Goal: Task Accomplishment & Management: Manage account settings

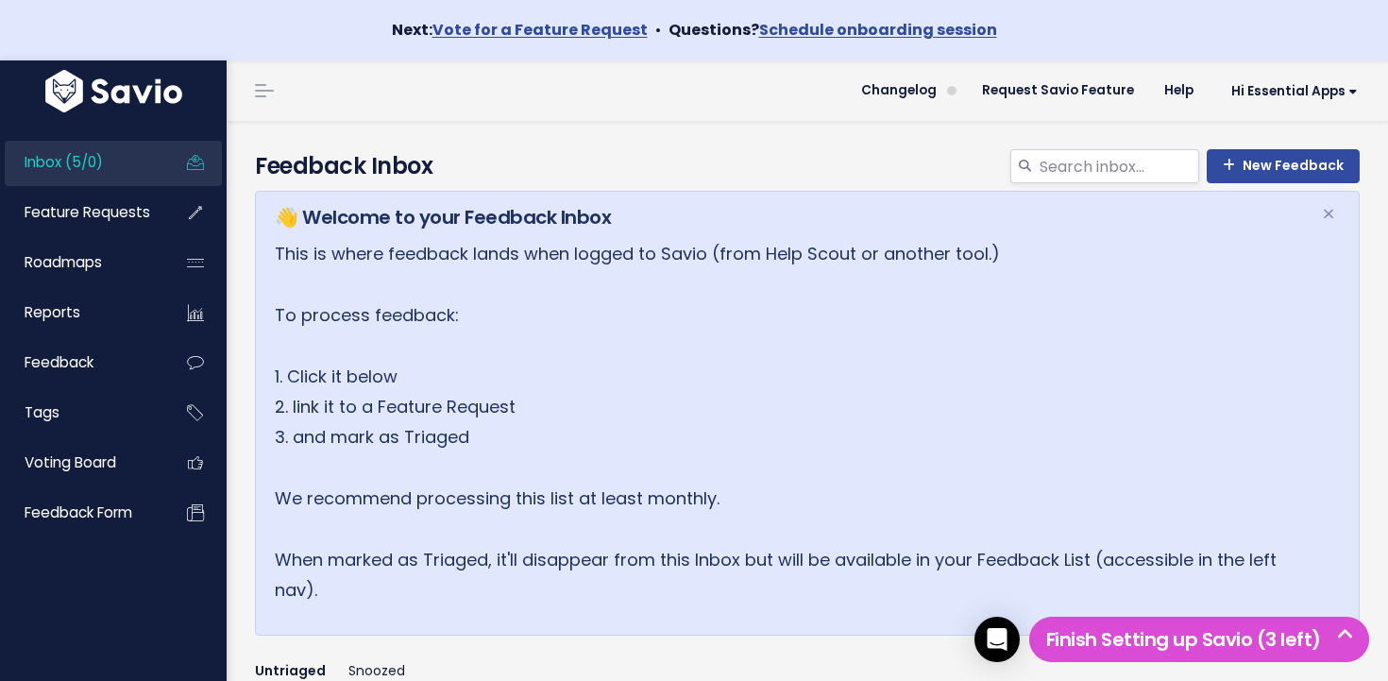
click at [125, 168] on link "Inbox (5/0)" at bounding box center [81, 162] width 152 height 43
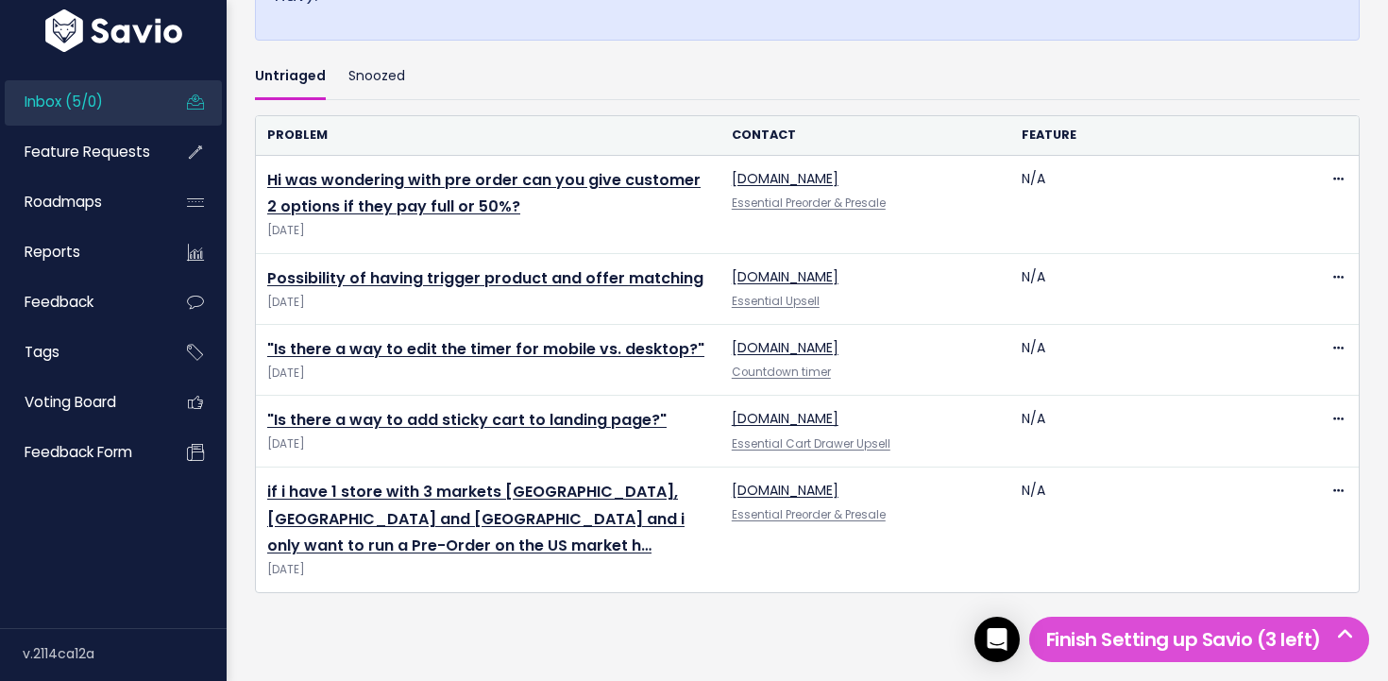
scroll to position [661, 0]
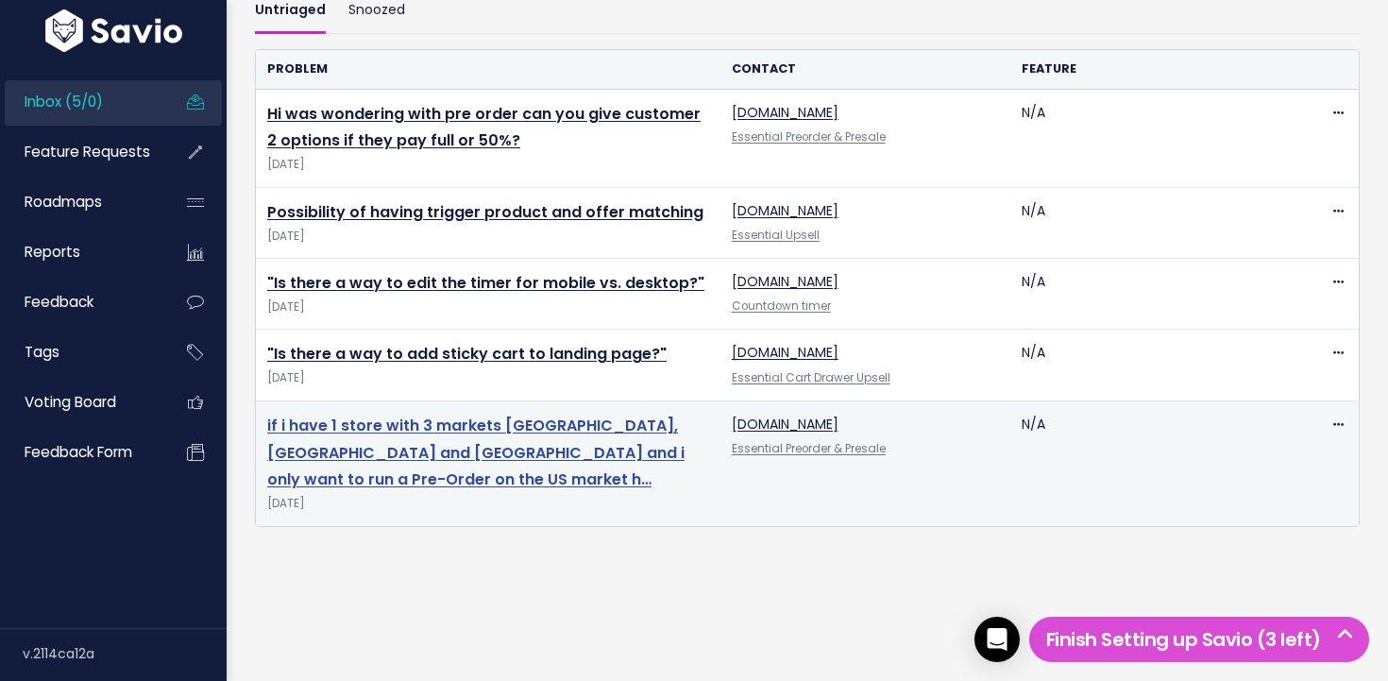
click at [429, 426] on link "if i have 1 store with 3 markets [GEOGRAPHIC_DATA],[GEOGRAPHIC_DATA] and [GEOGR…" at bounding box center [475, 453] width 417 height 76
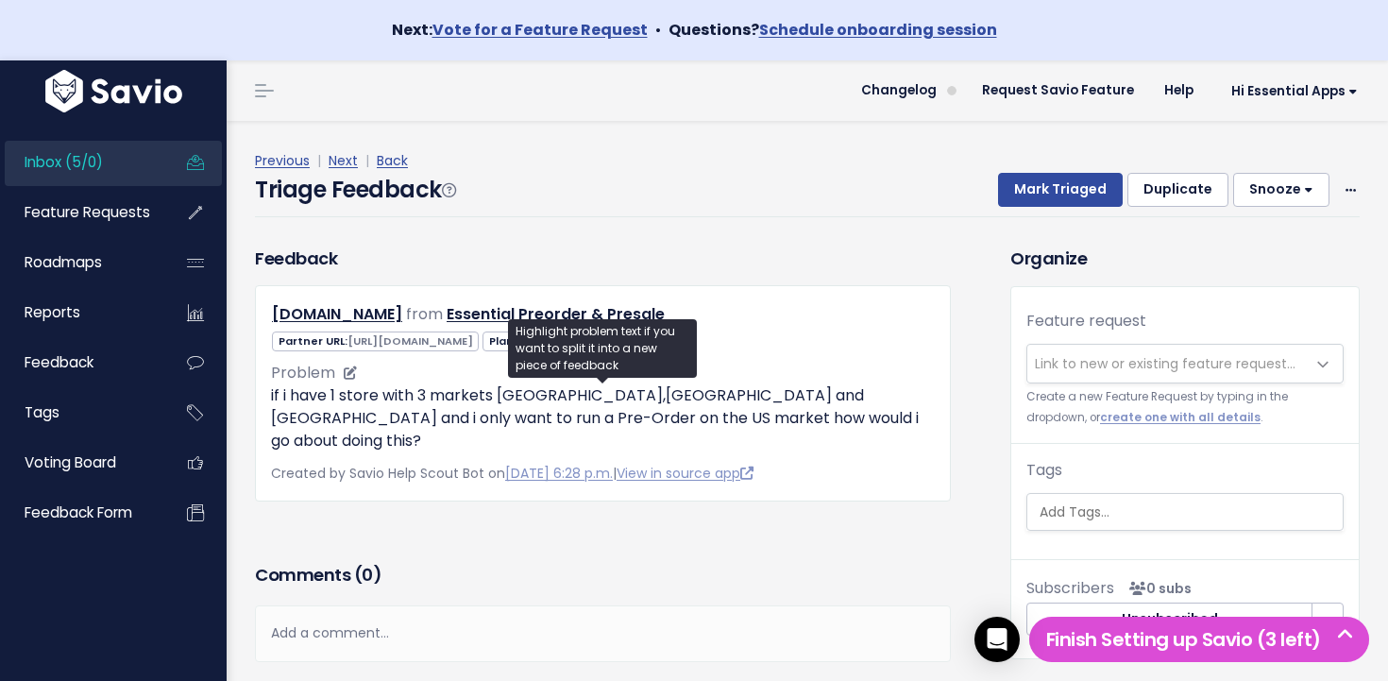
scroll to position [1, 0]
drag, startPoint x: 598, startPoint y: 426, endPoint x: 543, endPoint y: 411, distance: 56.8
click at [543, 411] on p "if i have 1 store with 3 markets US,EU and UK and i only want to run a Pre-Orde…" at bounding box center [603, 417] width 664 height 68
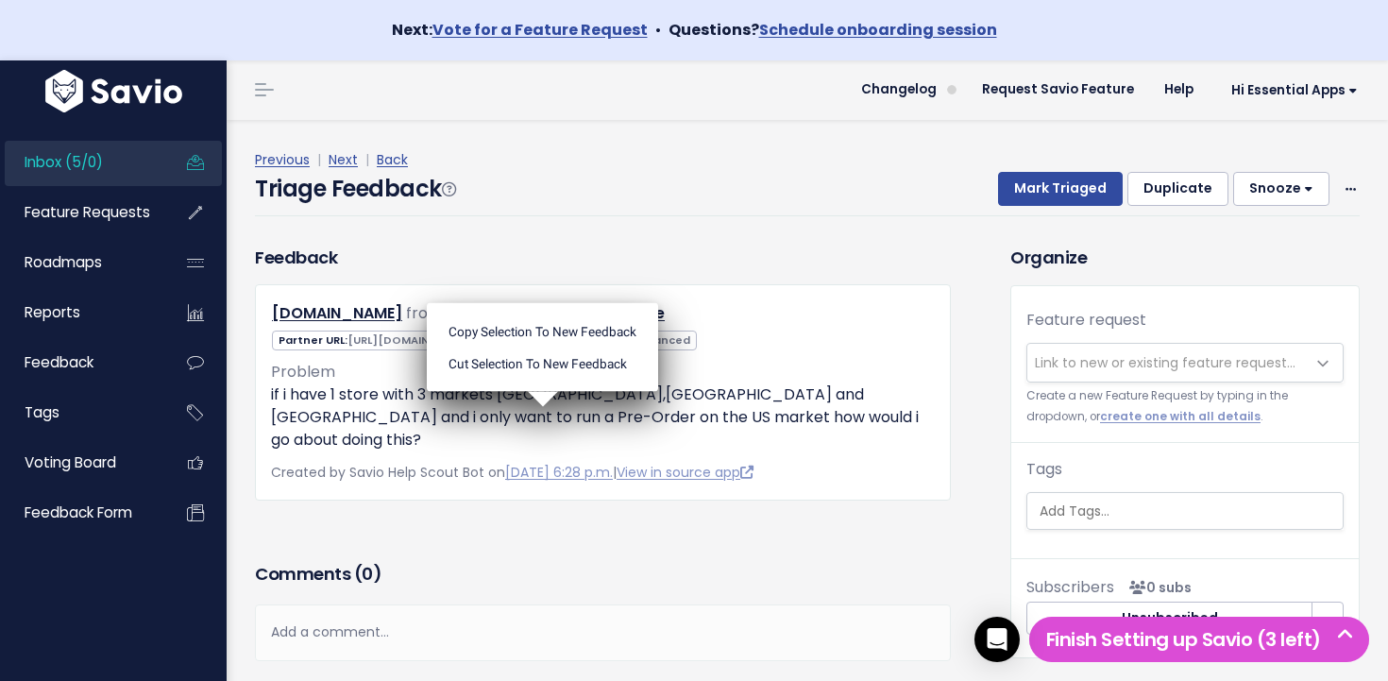
click at [542, 391] on ul "Copy selection to new Feedback Cut selection to new Feedback" at bounding box center [542, 346] width 231 height 89
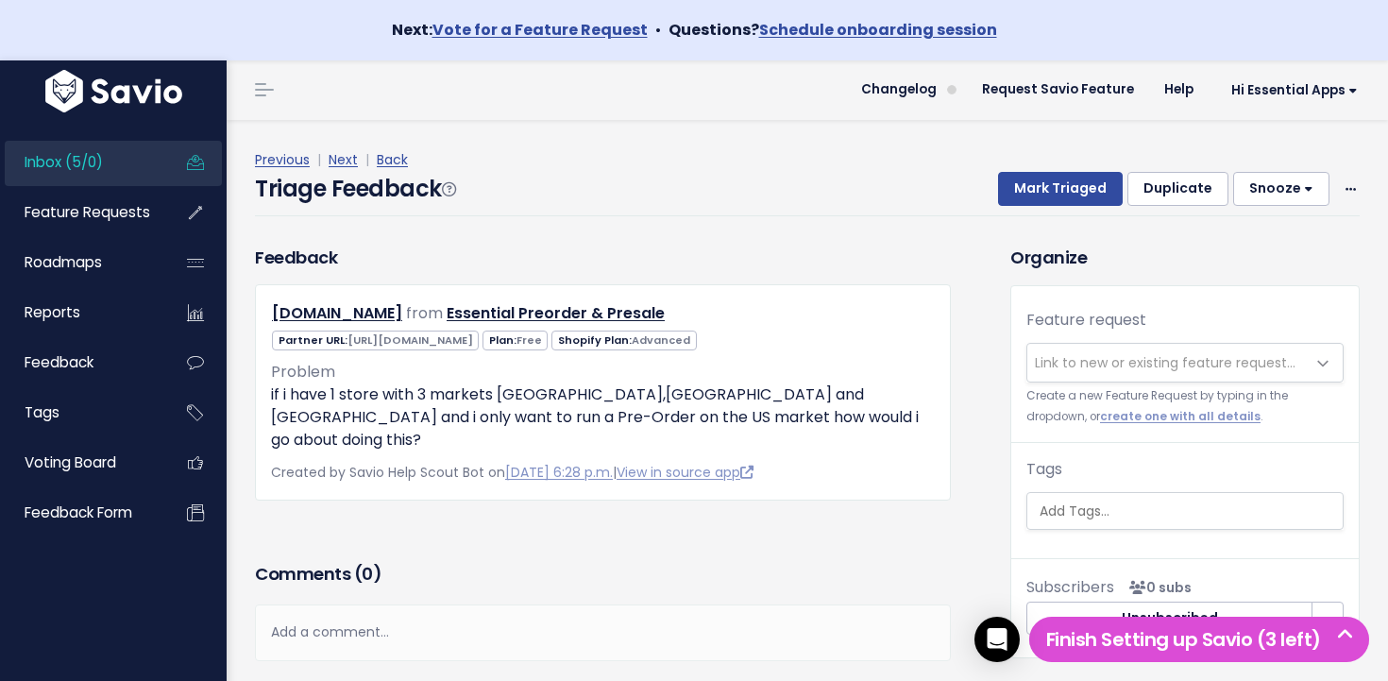
click at [786, 557] on div "Comments ( 0 )" at bounding box center [603, 580] width 696 height 47
click at [1101, 356] on span "Link to new or existing feature request..." at bounding box center [1165, 362] width 261 height 19
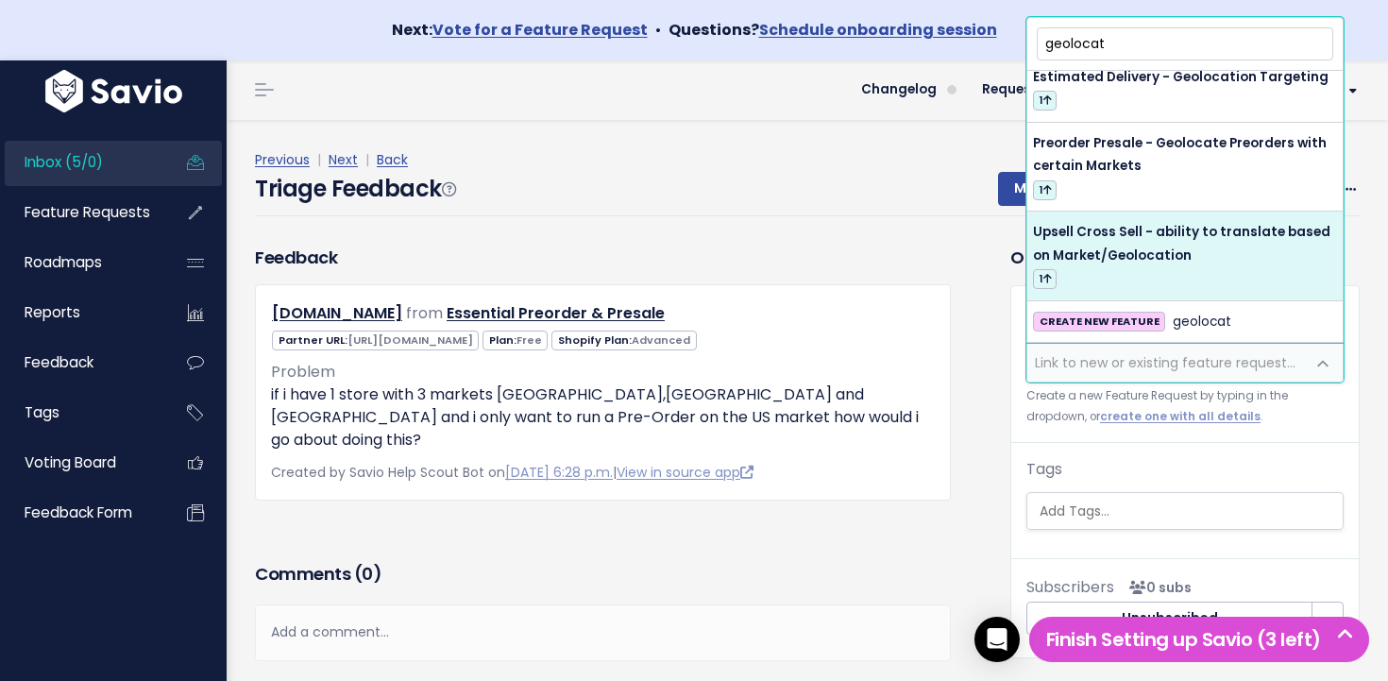
scroll to position [0, 0]
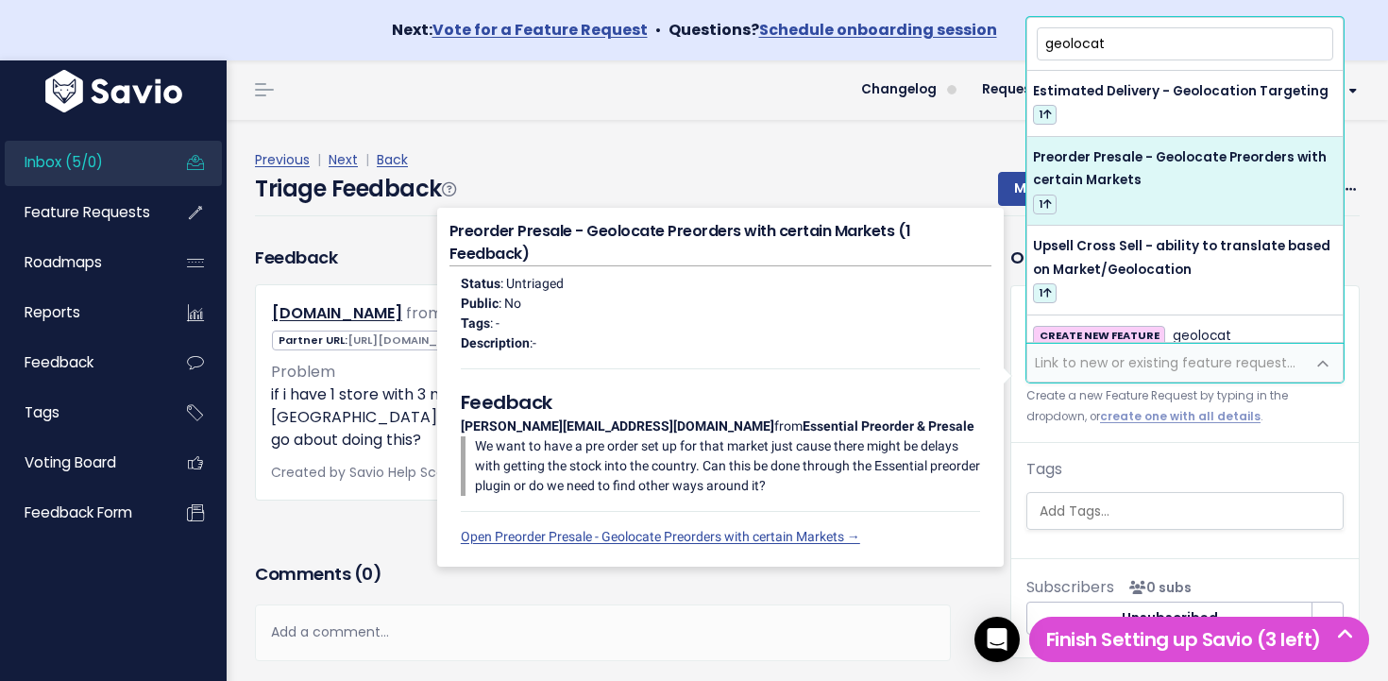
type input "geolocat"
select select "64708"
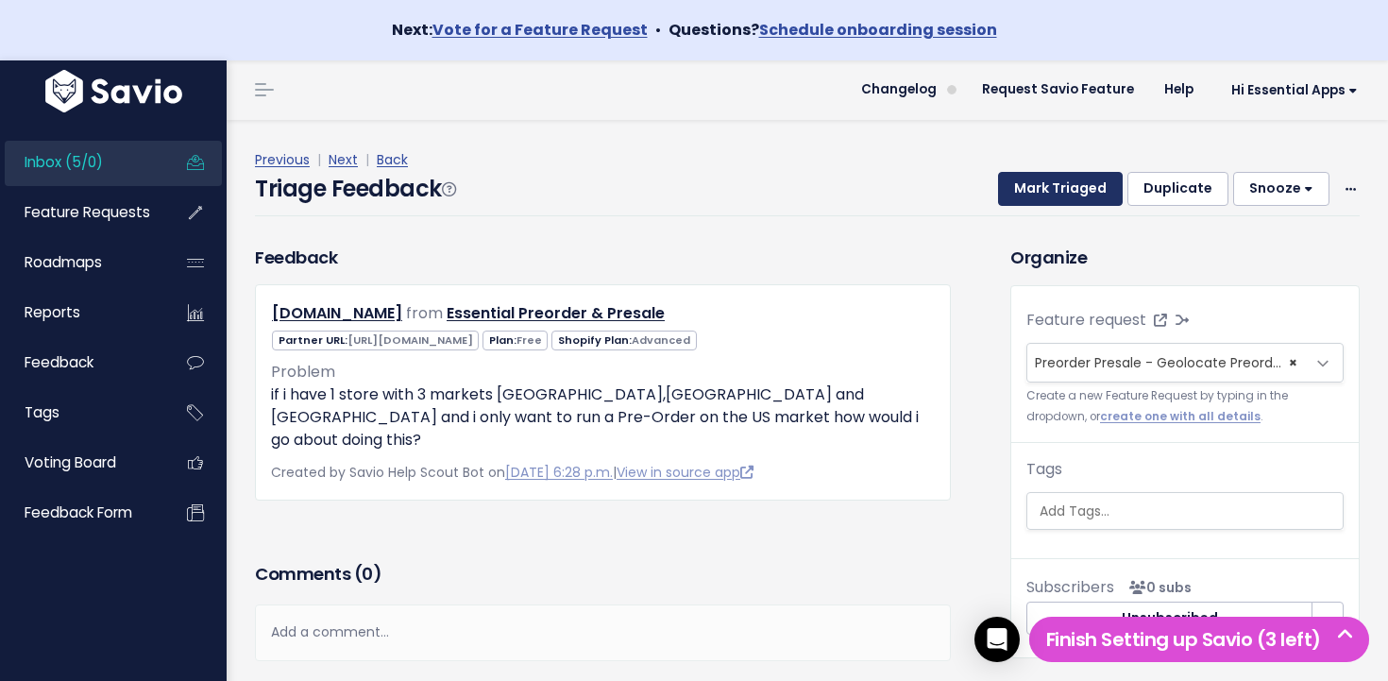
click at [1069, 195] on button "Mark Triaged" at bounding box center [1060, 189] width 125 height 34
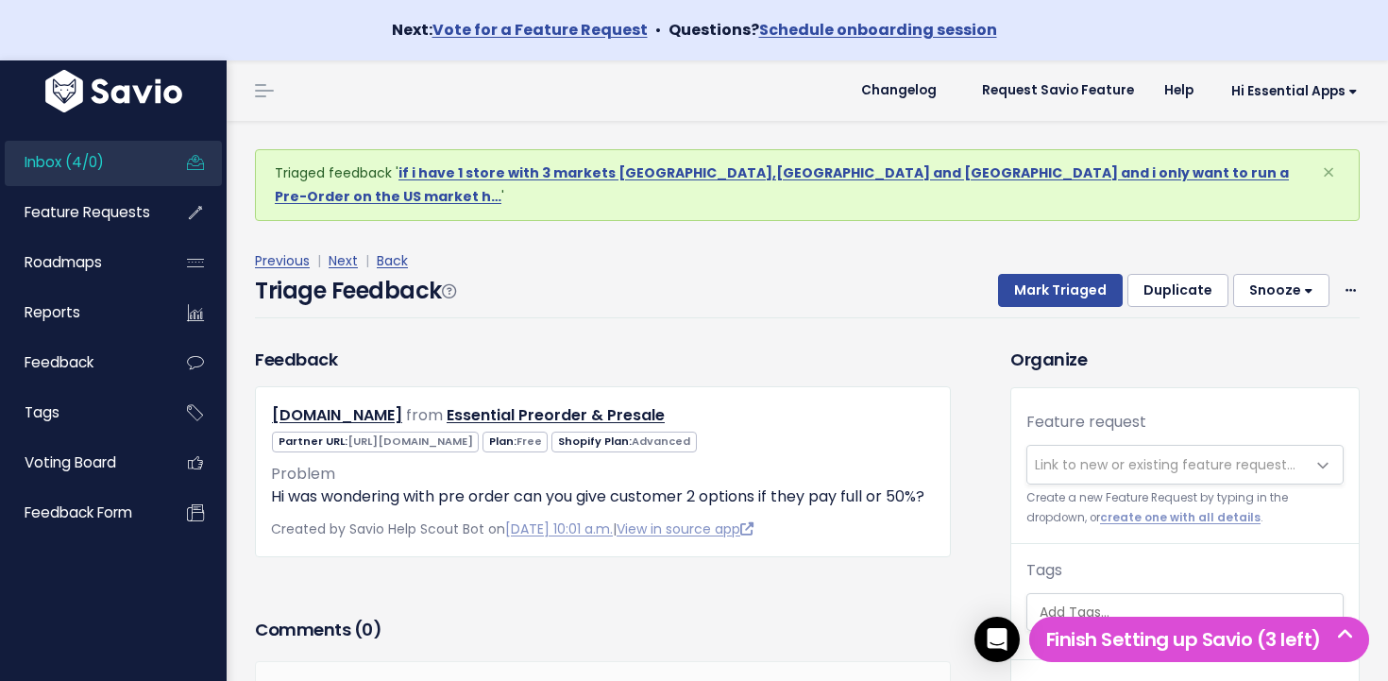
click at [114, 159] on link "Inbox (4/0)" at bounding box center [81, 162] width 152 height 43
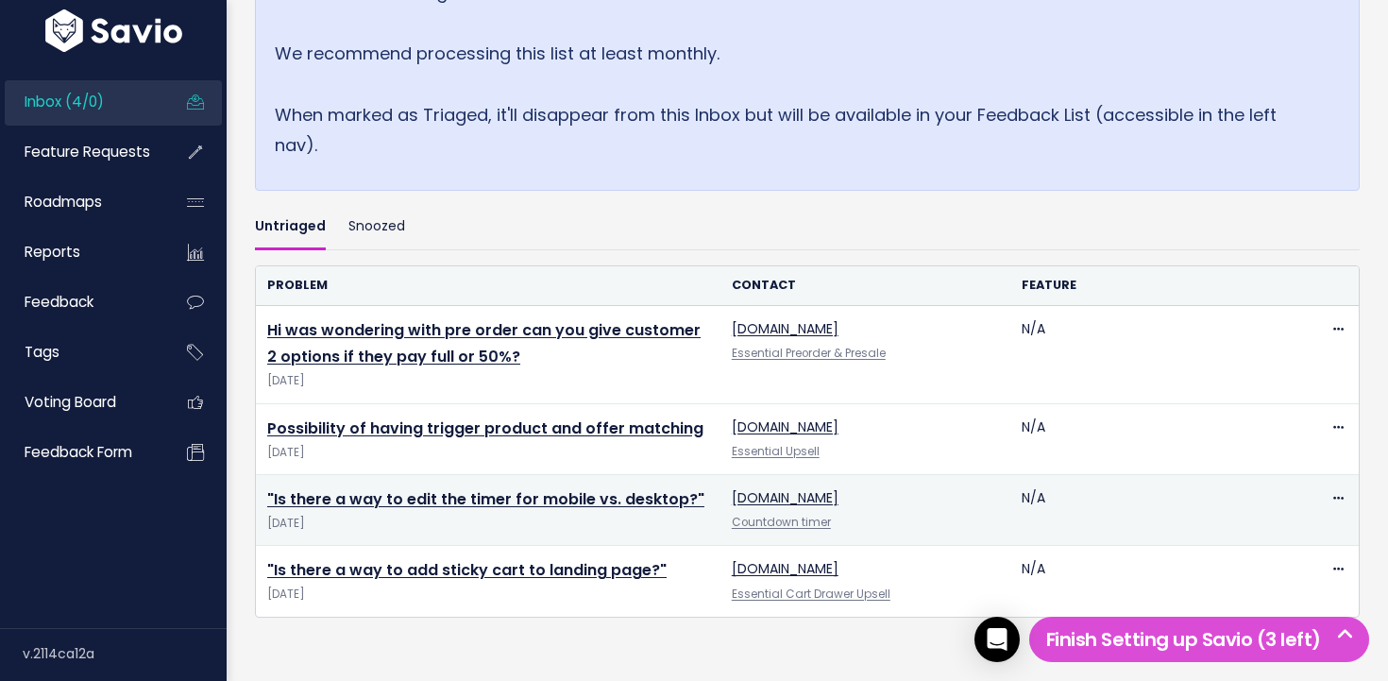
scroll to position [563, 0]
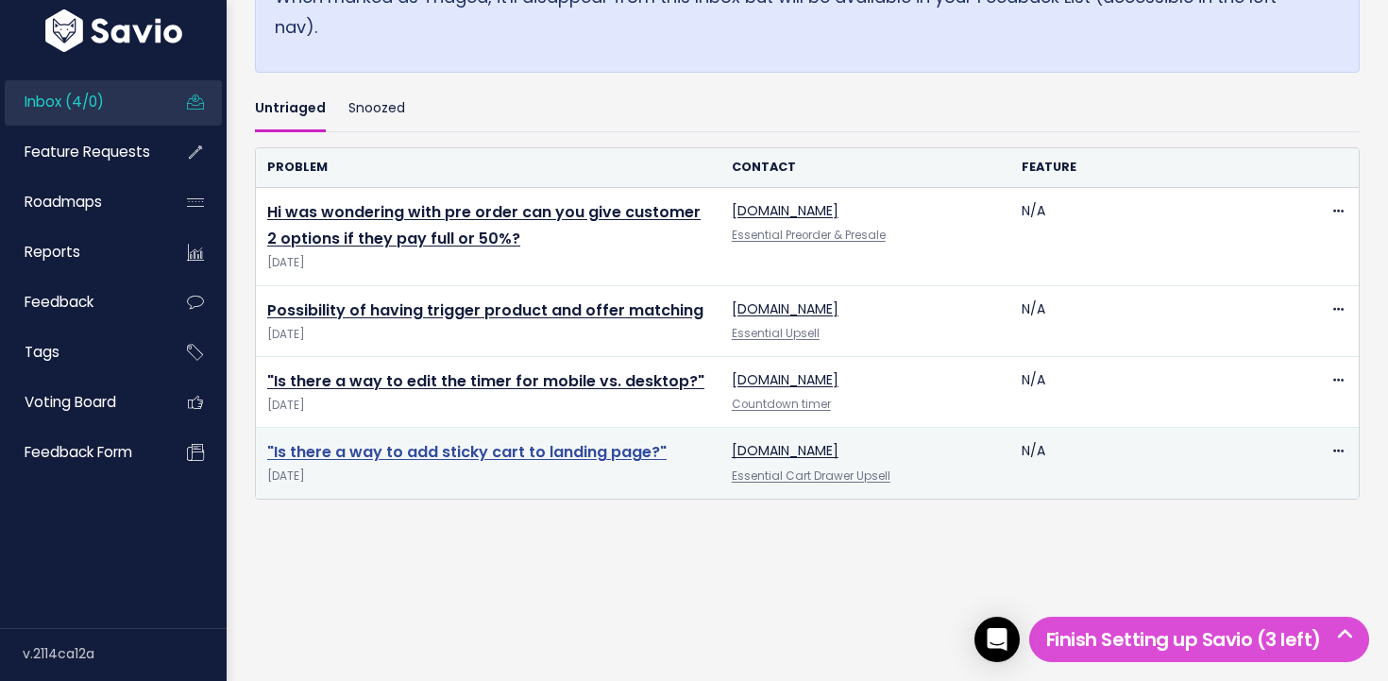
click at [491, 456] on link ""Is there a way to add sticky cart to landing page?"" at bounding box center [466, 452] width 399 height 22
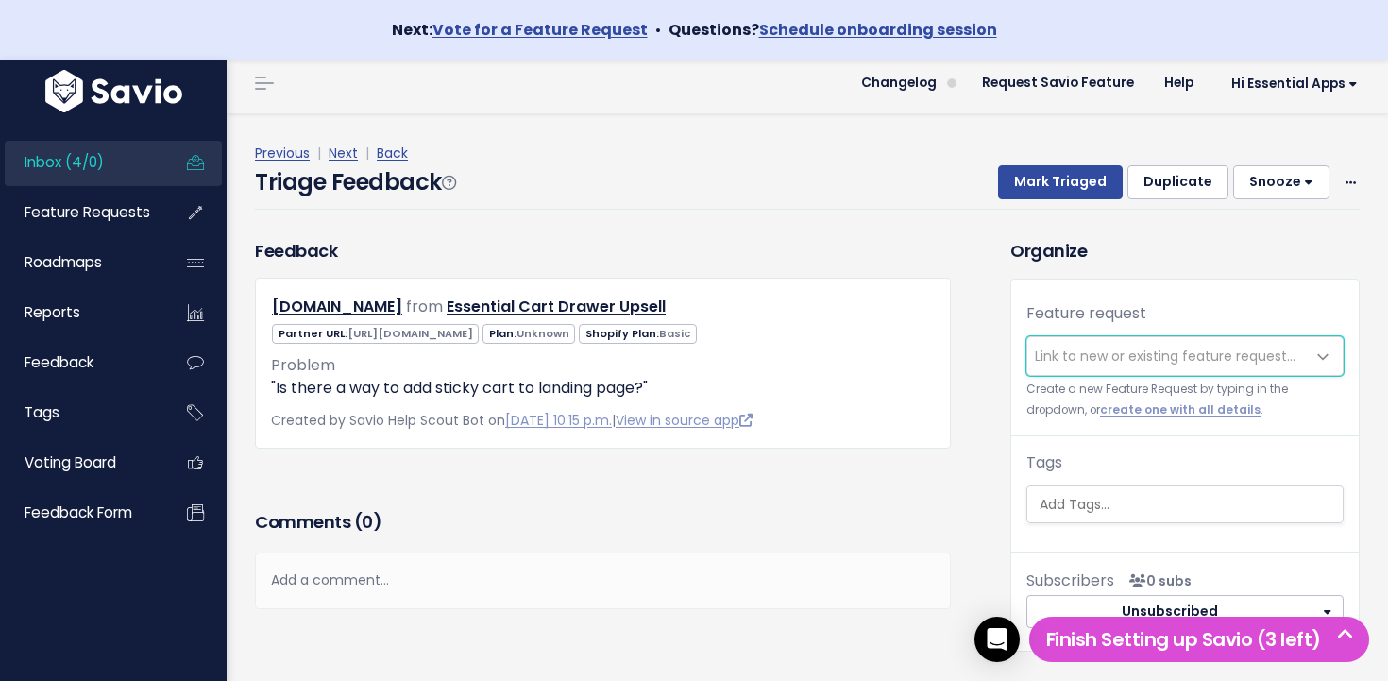
scroll to position [8, 0]
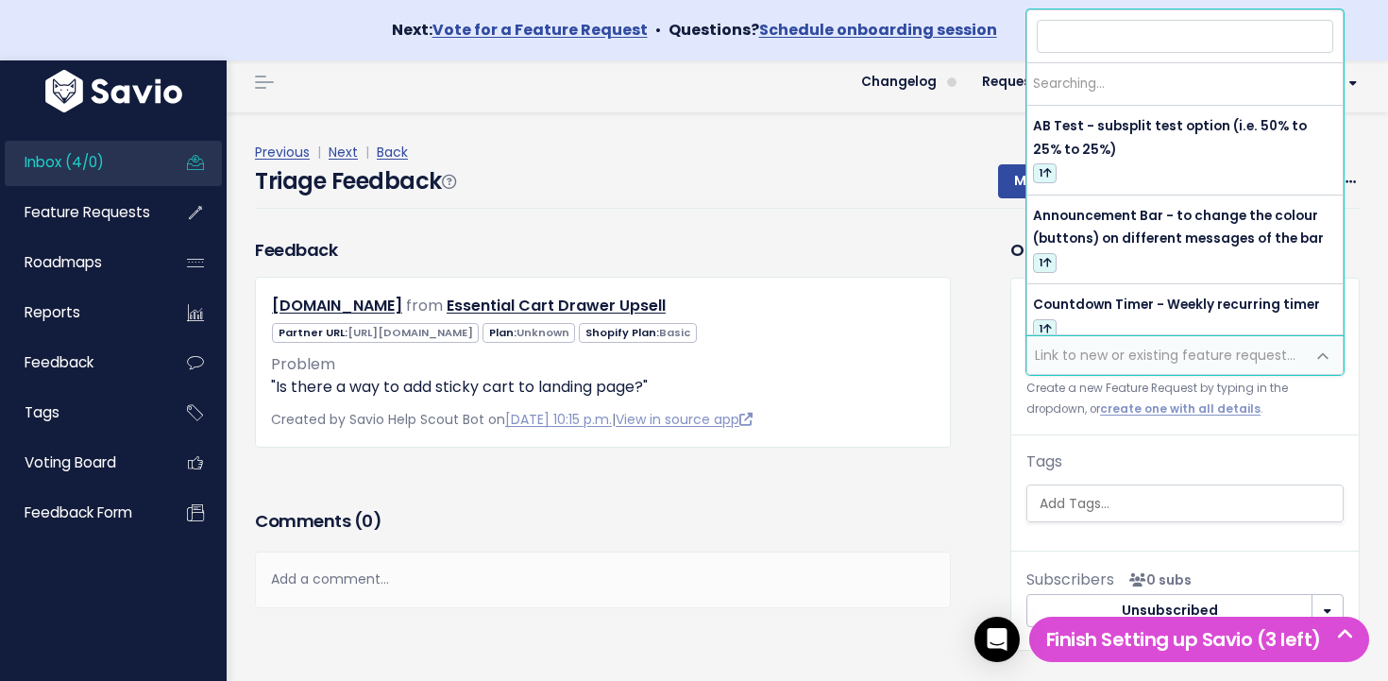
click at [1116, 346] on span "Link to new or existing feature request..." at bounding box center [1165, 355] width 261 height 19
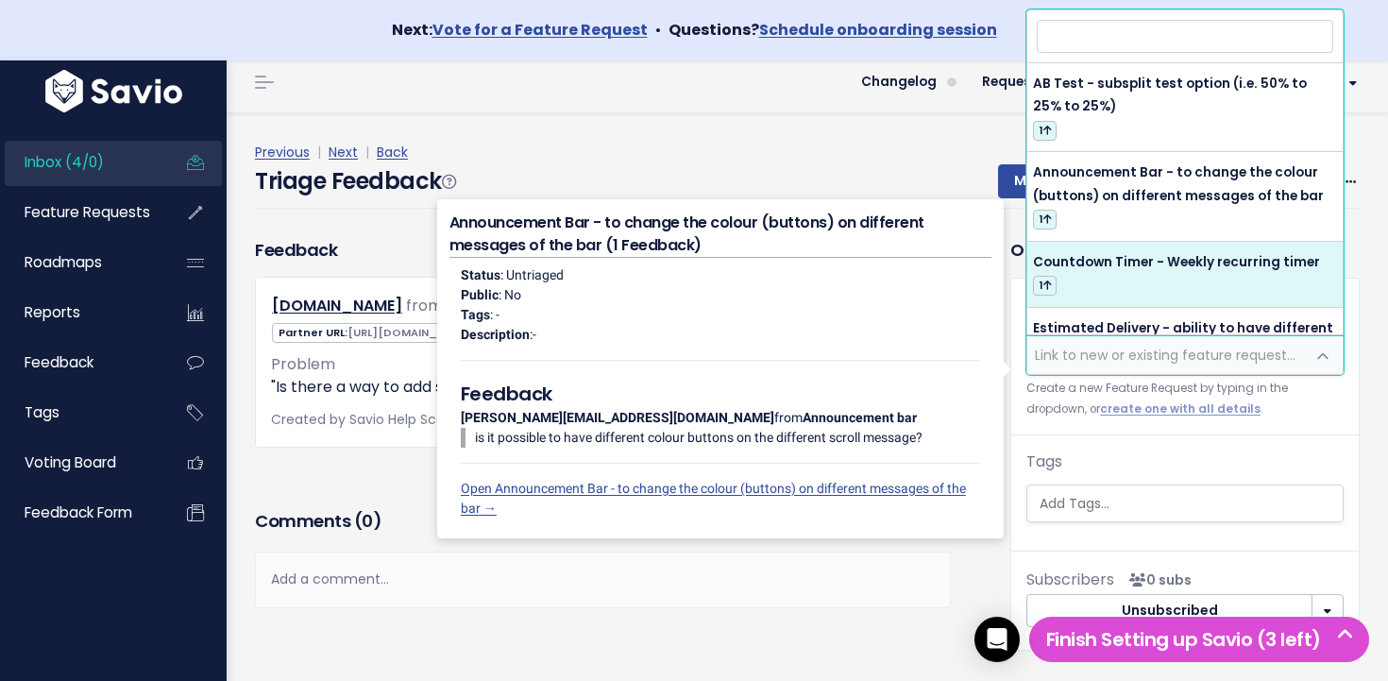
click at [533, 148] on div "Previous | Next | Back" at bounding box center [807, 153] width 1105 height 24
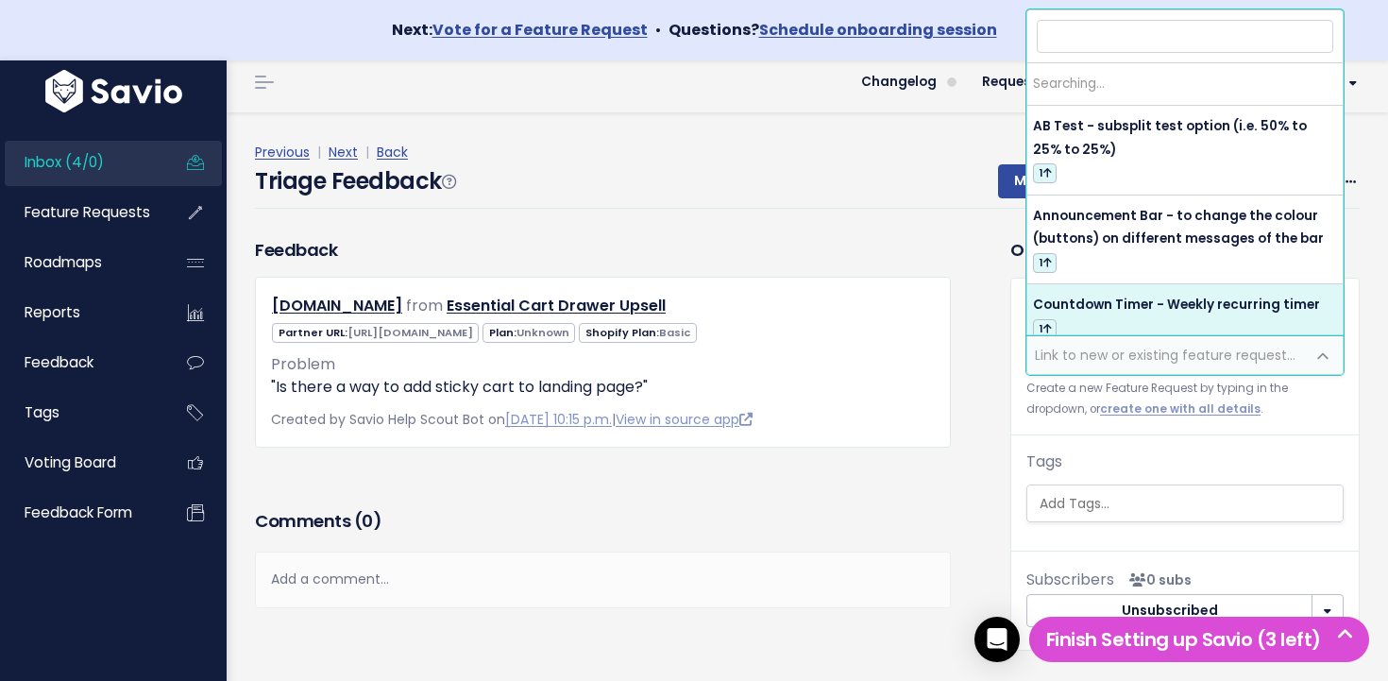
click at [1178, 362] on span "Link to new or existing feature request..." at bounding box center [1165, 355] width 261 height 19
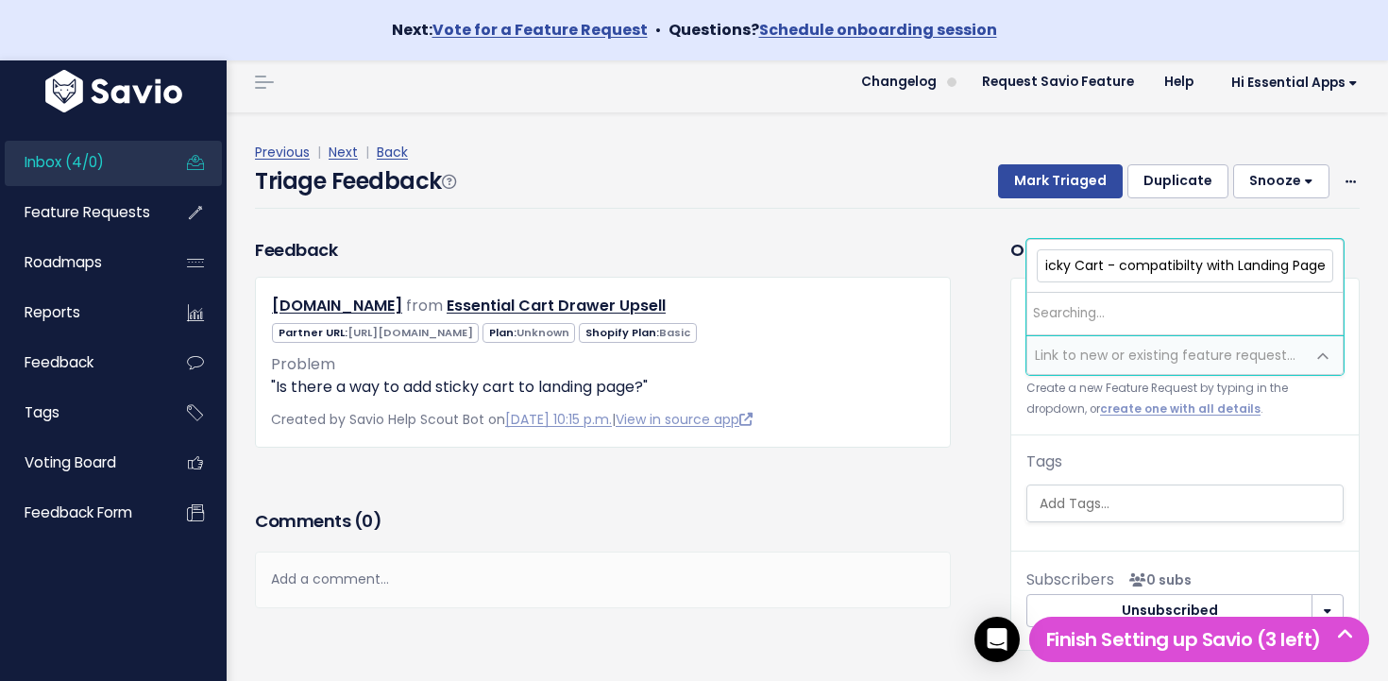
scroll to position [0, 20]
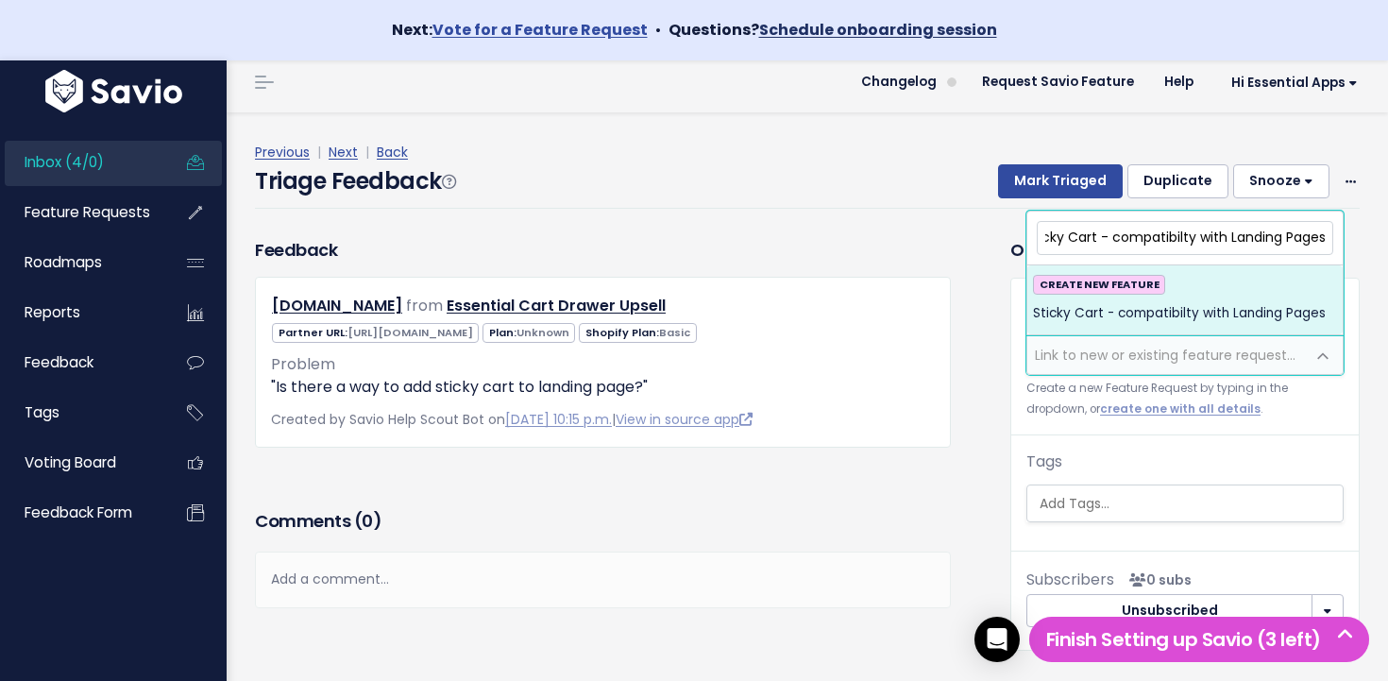
type input "Sticky Cart - compatibilty with Landing Pages"
click at [1341, 233] on span "Sticky Cart - compatibilty with Landing Pages CREATE NEW FEATURE Sticky Cart - …" at bounding box center [1185, 273] width 317 height 125
click at [1299, 237] on input "Sticky Cart - compatibilty with Landing Pages" at bounding box center [1185, 237] width 297 height 33
click at [1314, 237] on input "Sticky Cart - compatibilty with Landing Pages" at bounding box center [1185, 237] width 297 height 33
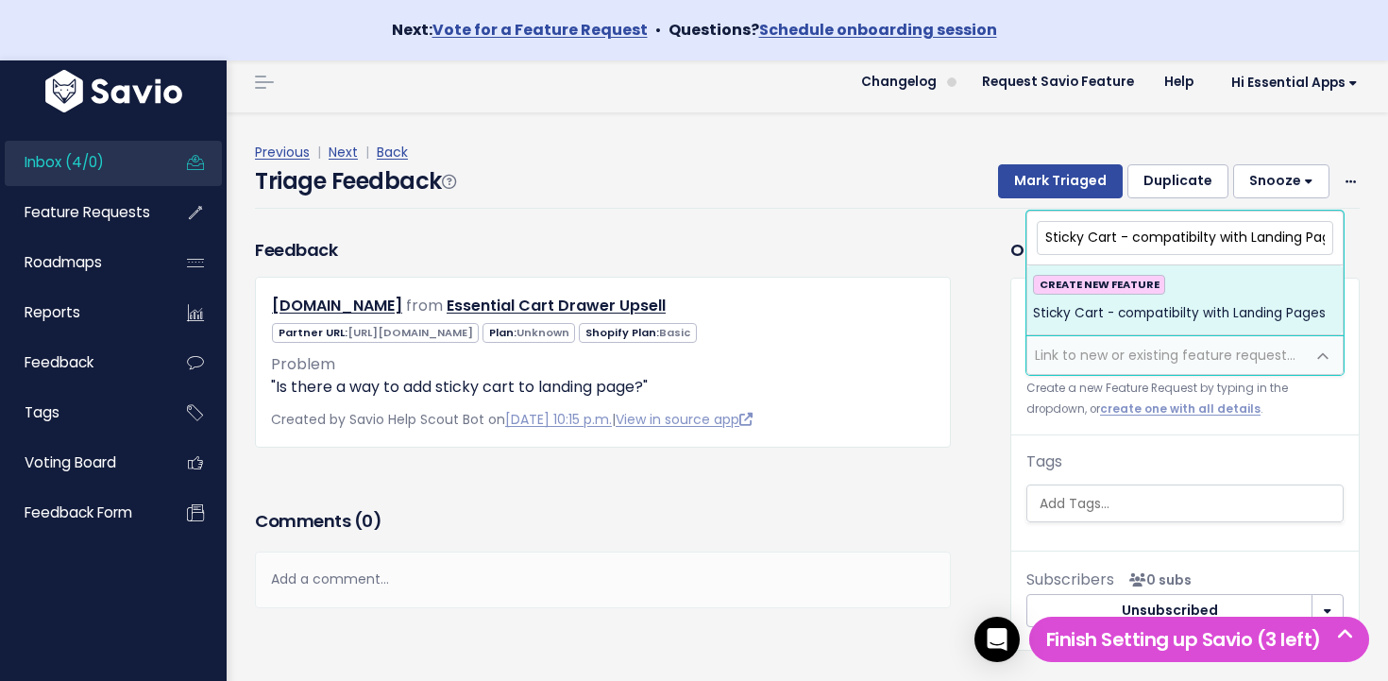
click at [1221, 306] on span "Sticky Cart - compatibilty with Landing Pages" at bounding box center [1179, 313] width 293 height 23
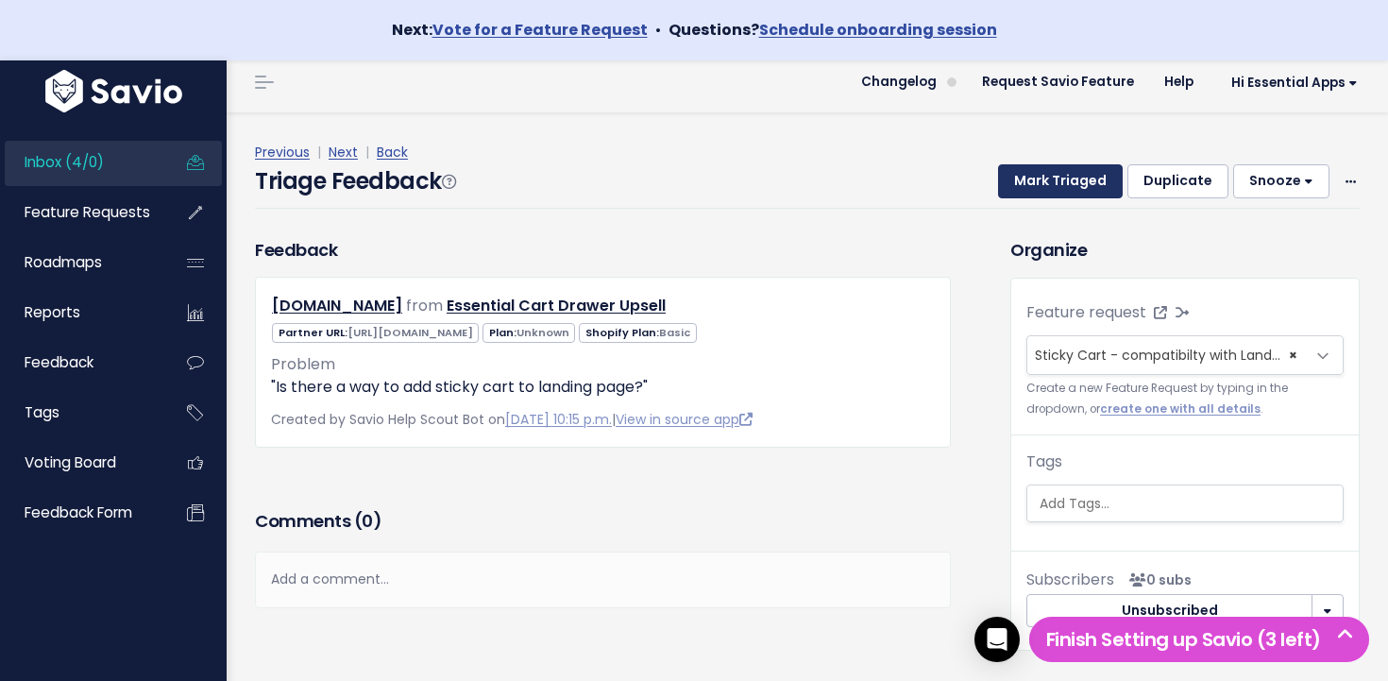
click at [1093, 182] on button "Mark Triaged" at bounding box center [1060, 181] width 125 height 34
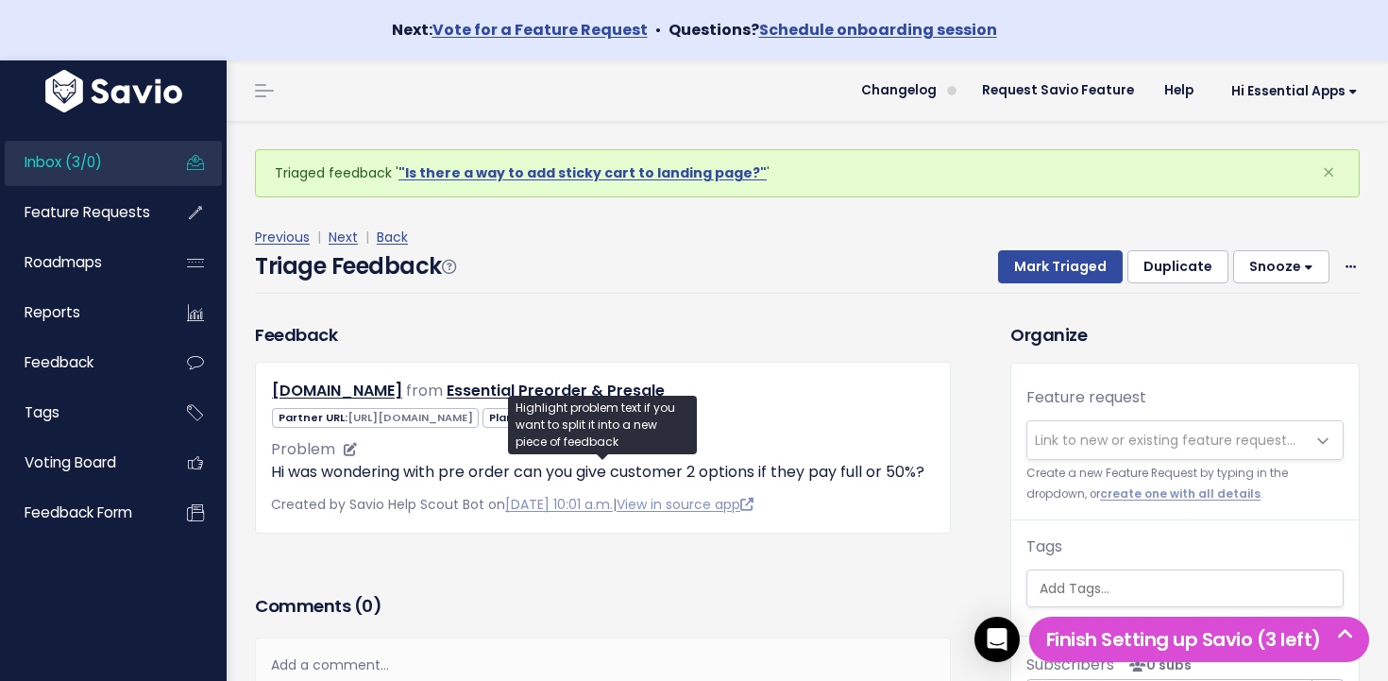
drag, startPoint x: 323, startPoint y: 470, endPoint x: 454, endPoint y: 467, distance: 131.3
click at [454, 467] on p "Hi was wondering with pre order can you give customer 2 options if they pay ful…" at bounding box center [603, 472] width 664 height 23
drag, startPoint x: 926, startPoint y: 480, endPoint x: 829, endPoint y: 476, distance: 97.3
click at [830, 476] on p "Hi was wondering with pre order can you give customer 2 options if they pay ful…" at bounding box center [603, 472] width 664 height 23
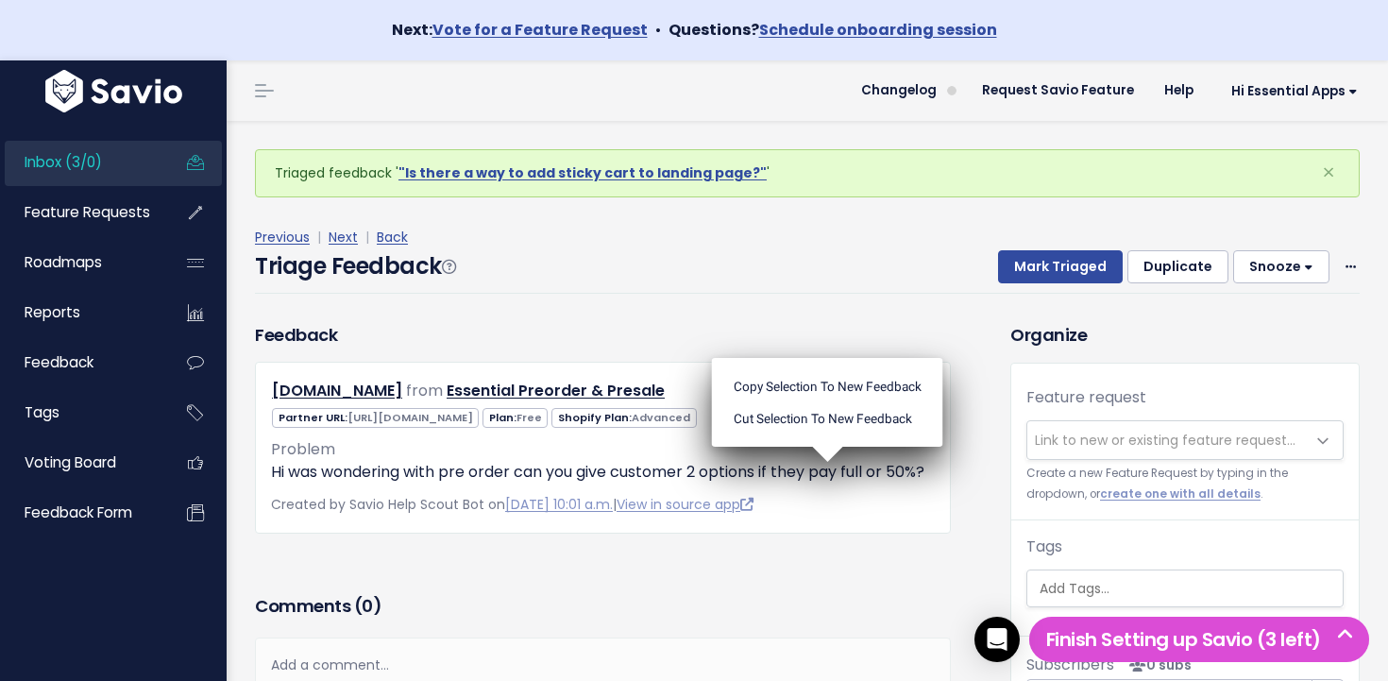
click at [827, 447] on ul "Copy selection to new Feedback Cut selection to new Feedback" at bounding box center [827, 402] width 231 height 89
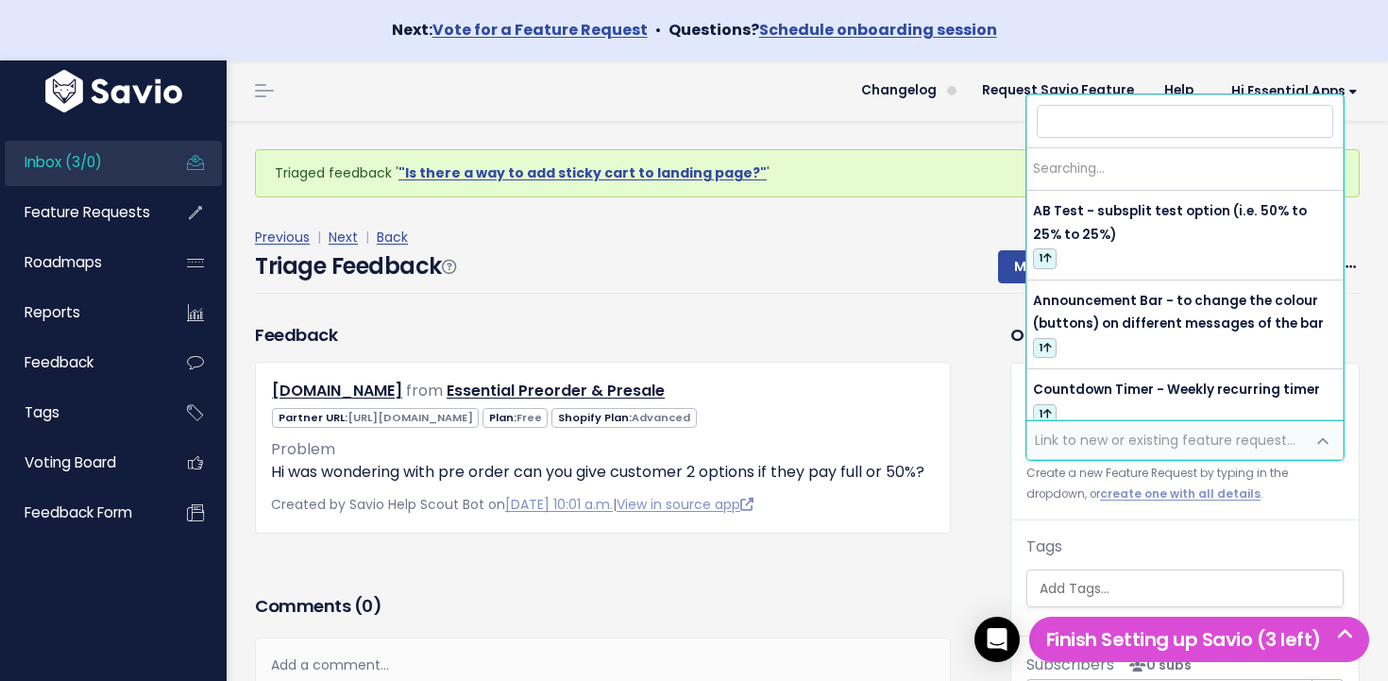
click at [1123, 429] on span "Link to new or existing feature request..." at bounding box center [1166, 440] width 278 height 38
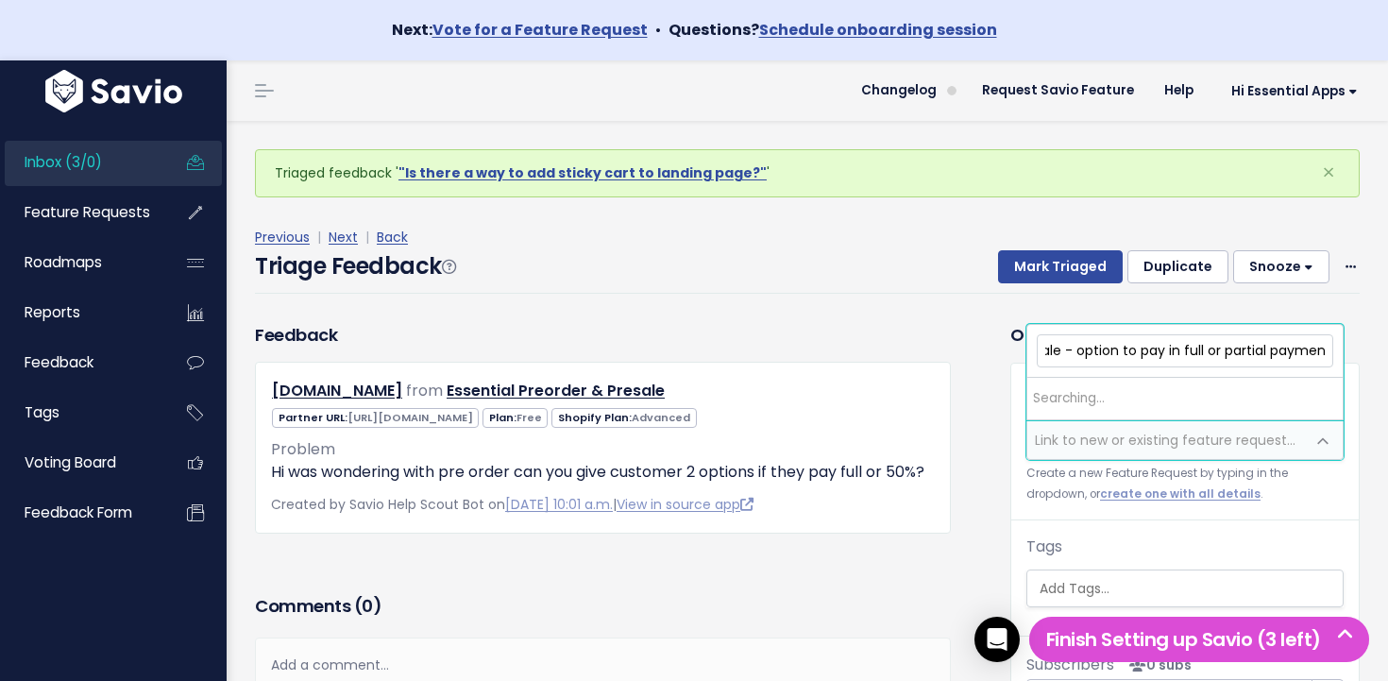
scroll to position [0, 95]
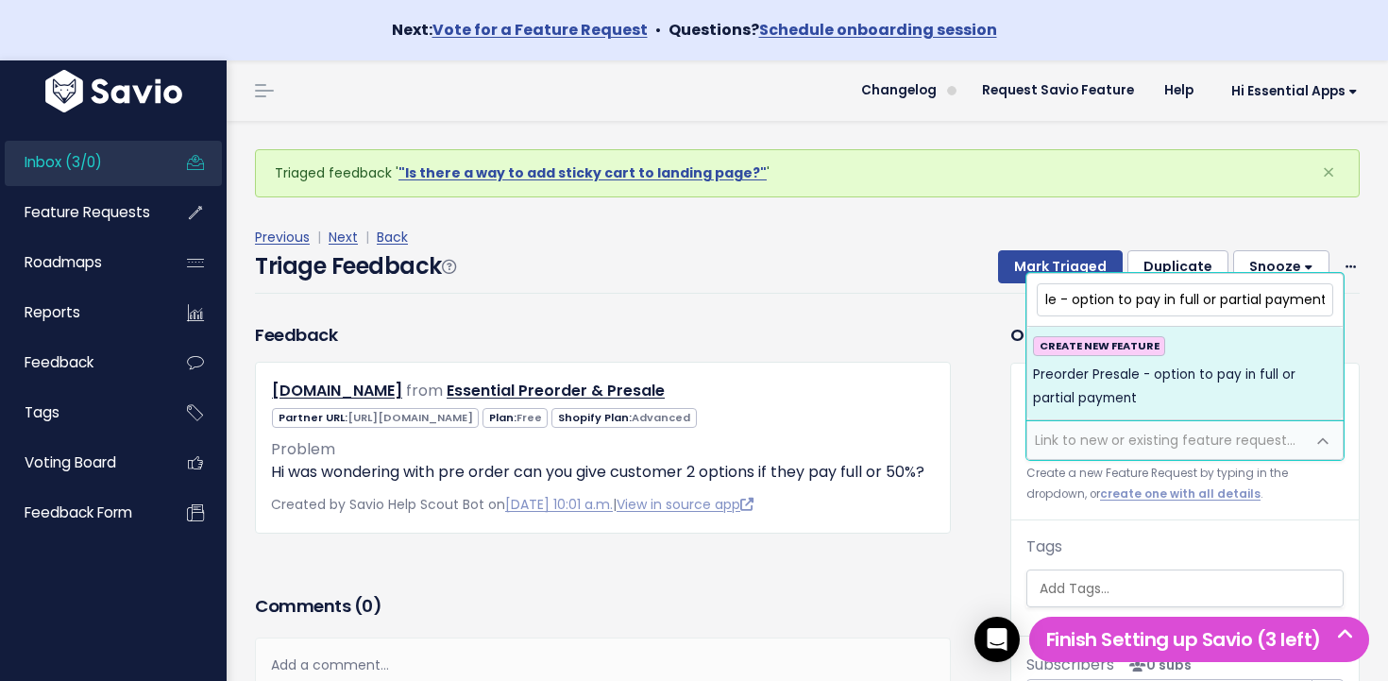
drag, startPoint x: 1078, startPoint y: 298, endPoint x: 1081, endPoint y: 314, distance: 15.6
click at [1077, 299] on input "Preorder Presale - option to pay in full or partial payment" at bounding box center [1185, 299] width 297 height 33
click at [1072, 299] on input "Preorder Presale - option to pay in full or partial payment" at bounding box center [1185, 299] width 297 height 33
click at [1243, 299] on input "Preorder Presale - customer to have option to pay in full or partial payment" at bounding box center [1185, 299] width 297 height 33
click at [1233, 301] on input "Preorder Presale - customer to have option to pay in full or partial payment" at bounding box center [1185, 299] width 297 height 33
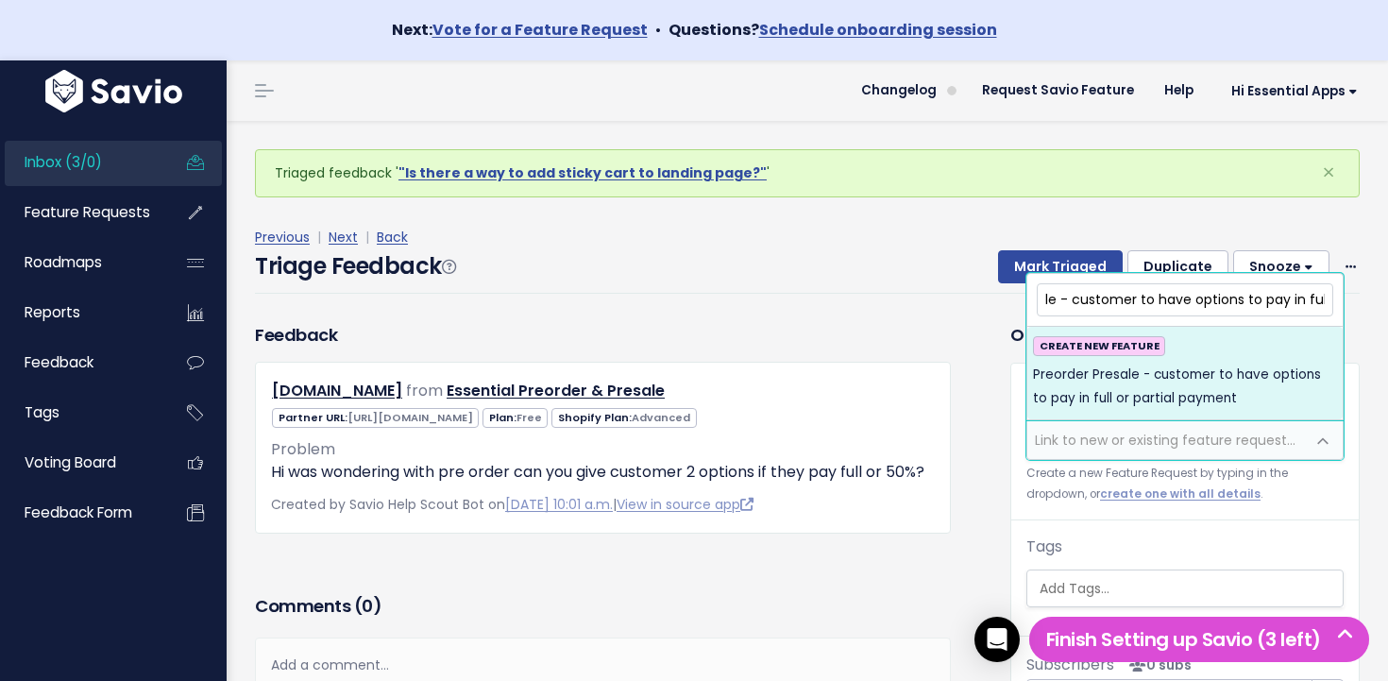
scroll to position [0, 223]
type input "Preorder Presale - customer to have options to pay in full or partial payment"
click at [1265, 362] on div "CREATE NEW FEATURE Preorder Presale - customer to have options to pay in full o…" at bounding box center [1185, 373] width 304 height 74
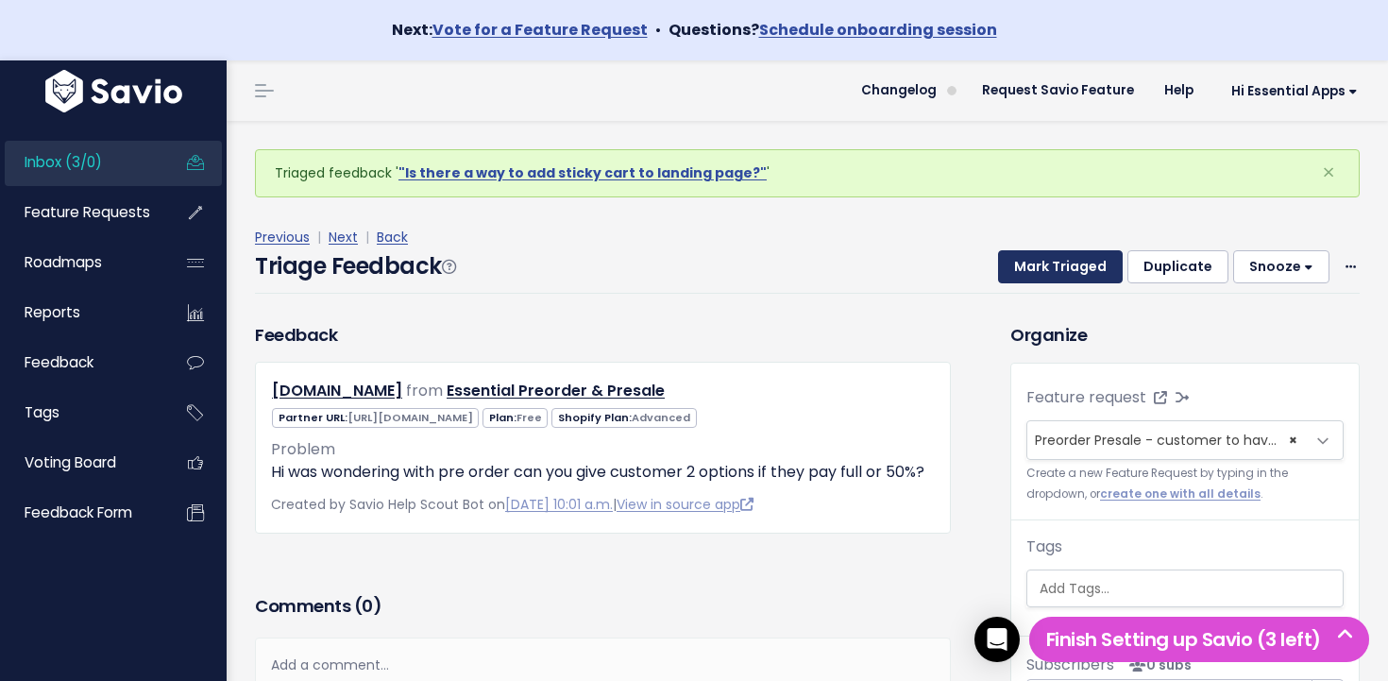
click at [1076, 277] on button "Mark Triaged" at bounding box center [1060, 267] width 125 height 34
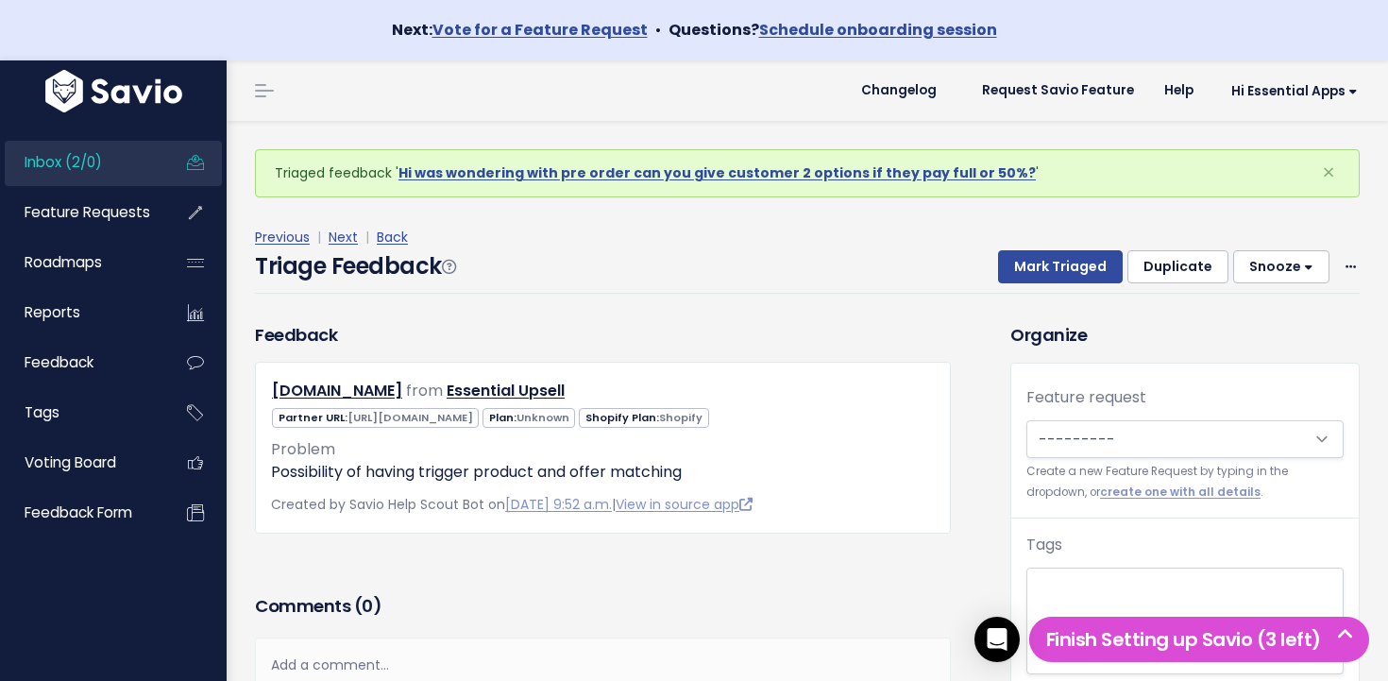
click at [80, 152] on span "Inbox (2/0)" at bounding box center [63, 162] width 77 height 20
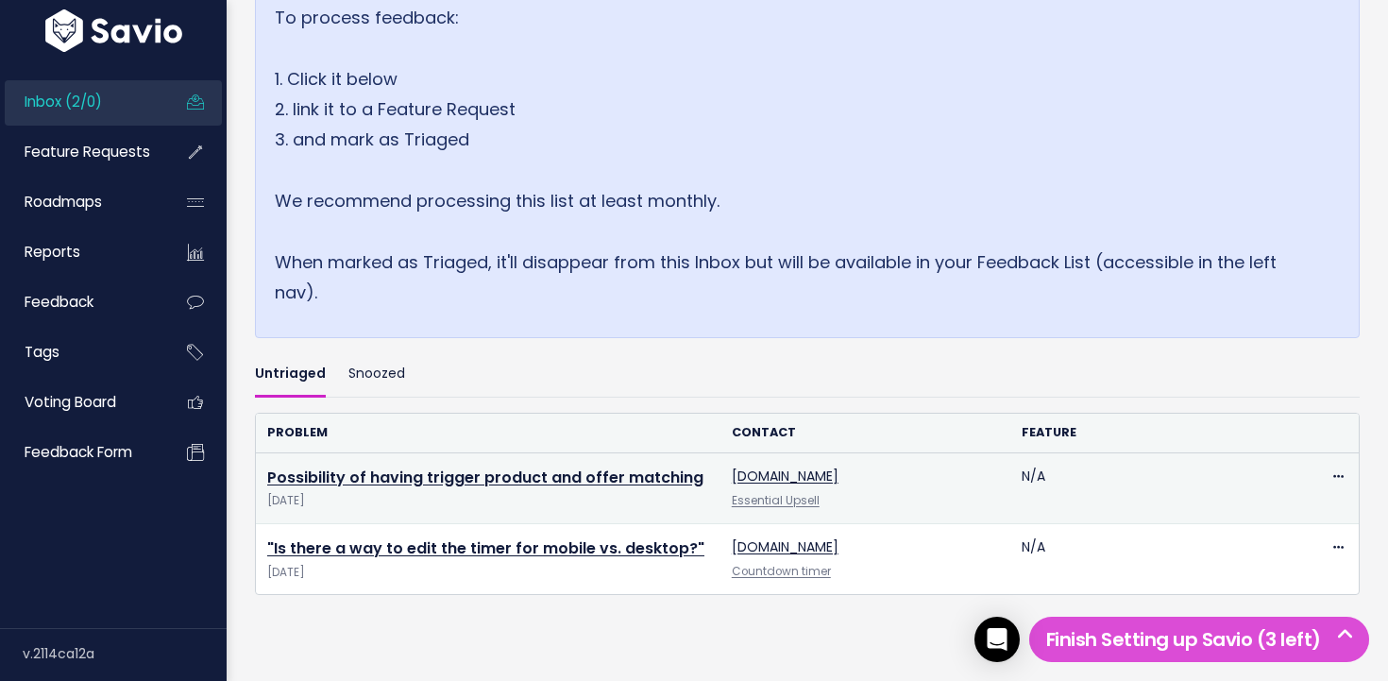
scroll to position [393, 0]
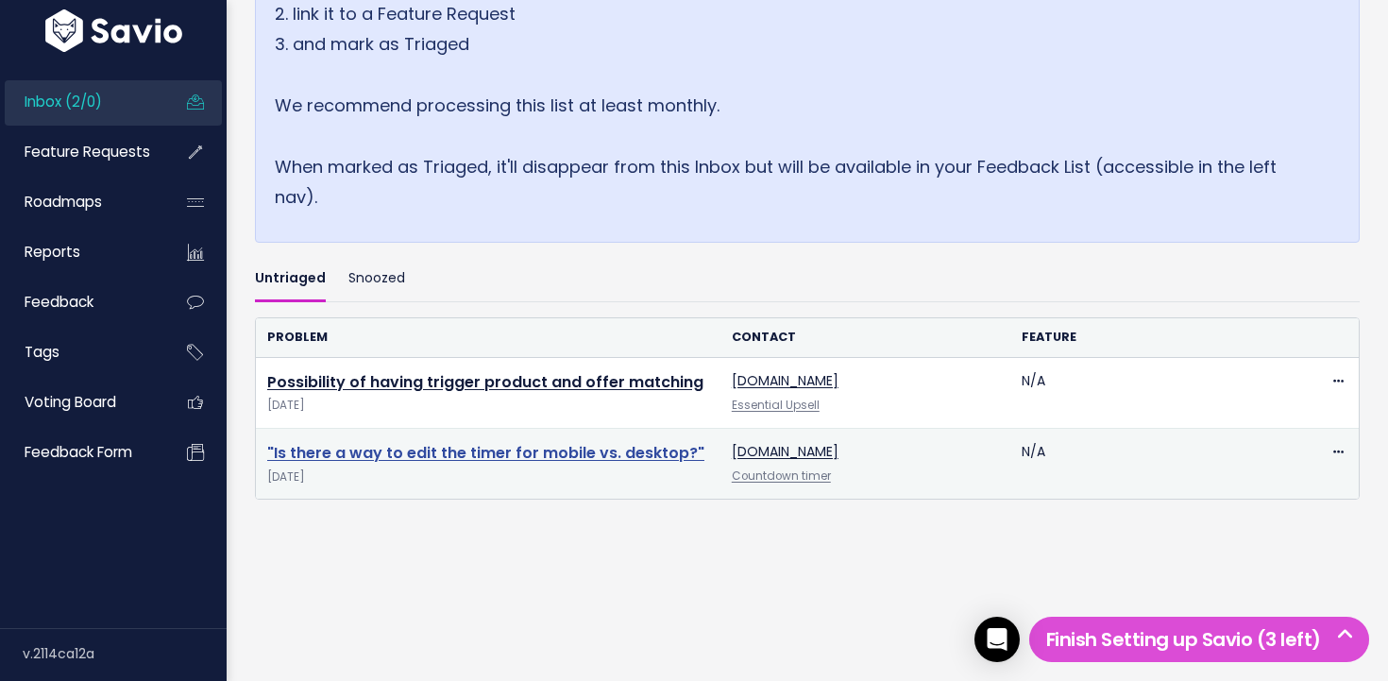
click at [501, 445] on link ""Is there a way to edit the timer for mobile vs. desktop?"" at bounding box center [485, 453] width 437 height 22
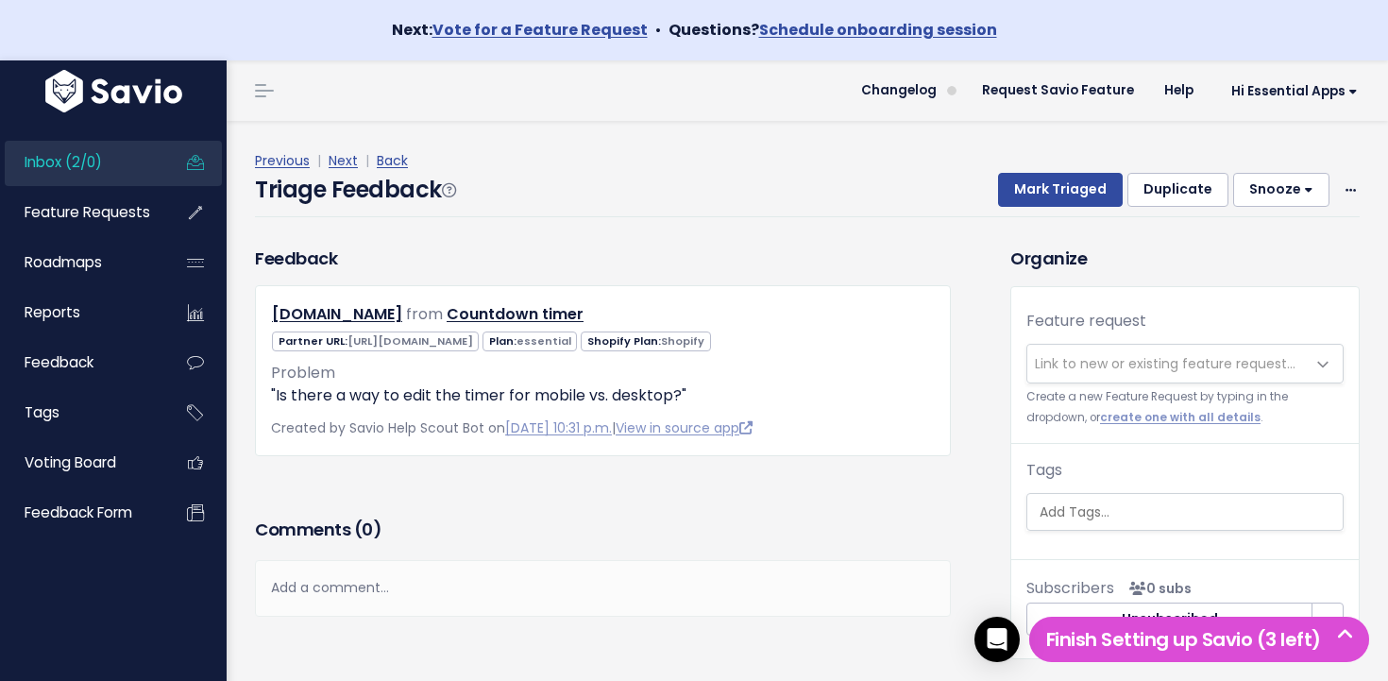
click at [1110, 345] on span "Link to new or existing feature request..." at bounding box center [1166, 364] width 278 height 38
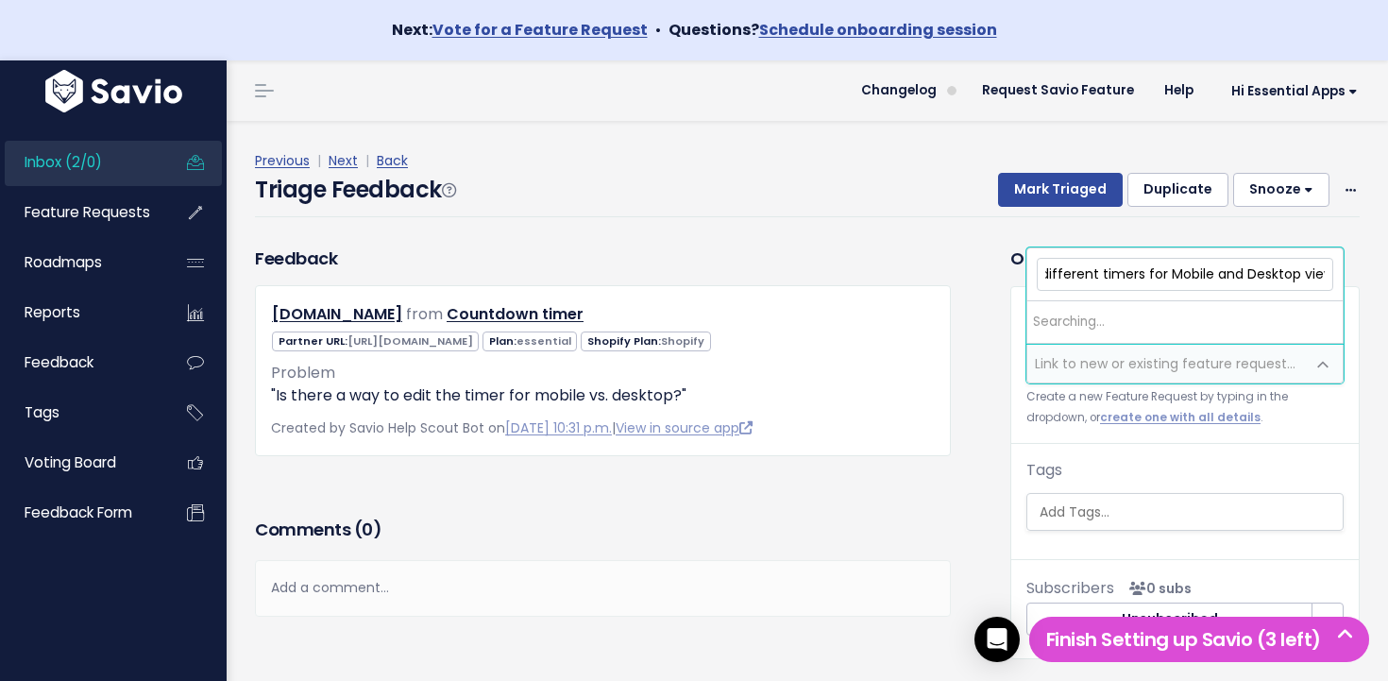
scroll to position [0, 253]
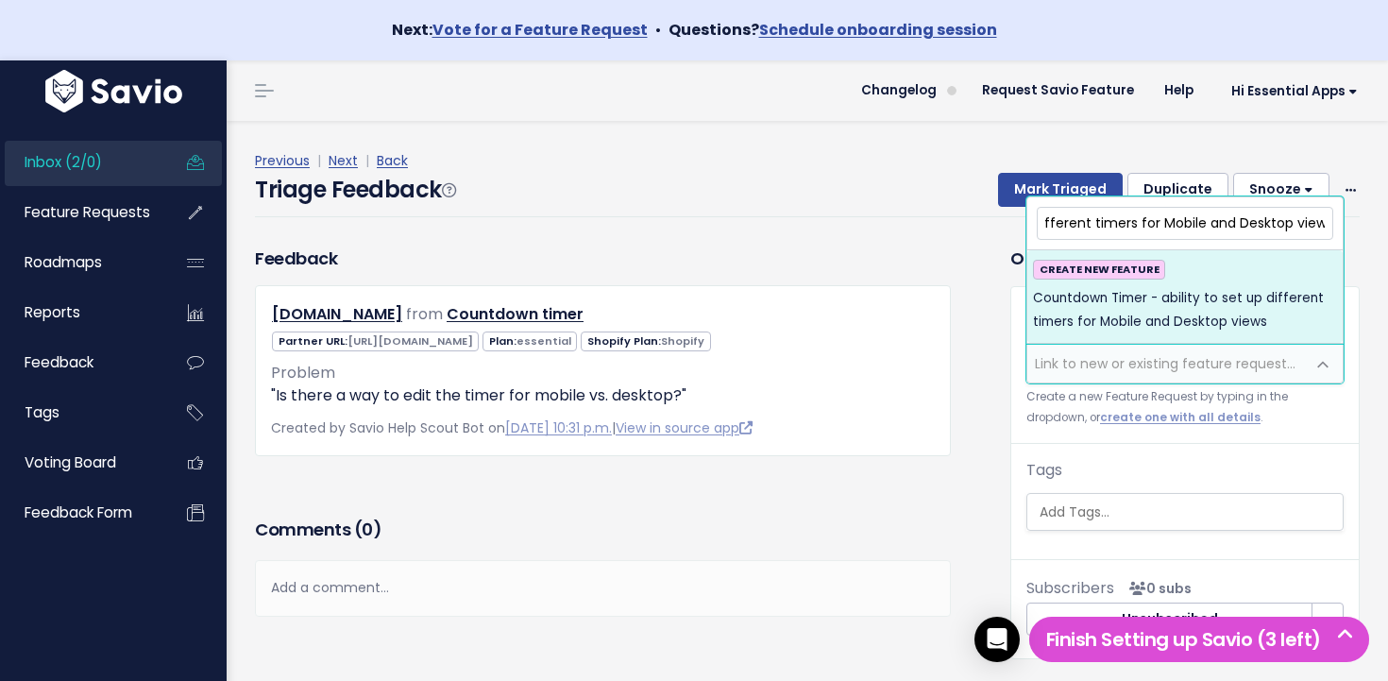
type input "Countdown Timer - ability to set up different timers for Mobile and Desktop vie…"
click at [1073, 309] on span "Countdown Timer - ability to set up different timers for Mobile and Desktop vie…" at bounding box center [1185, 310] width 304 height 46
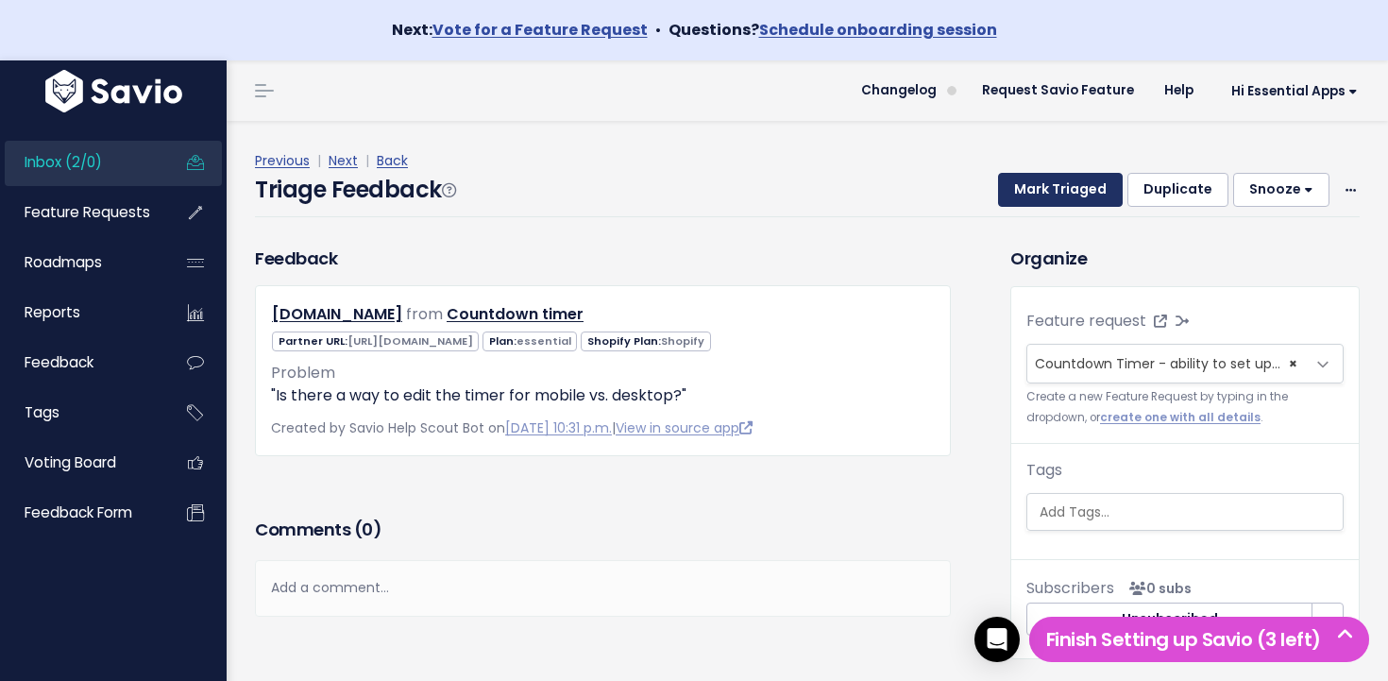
click at [1056, 185] on button "Mark Triaged" at bounding box center [1060, 190] width 125 height 34
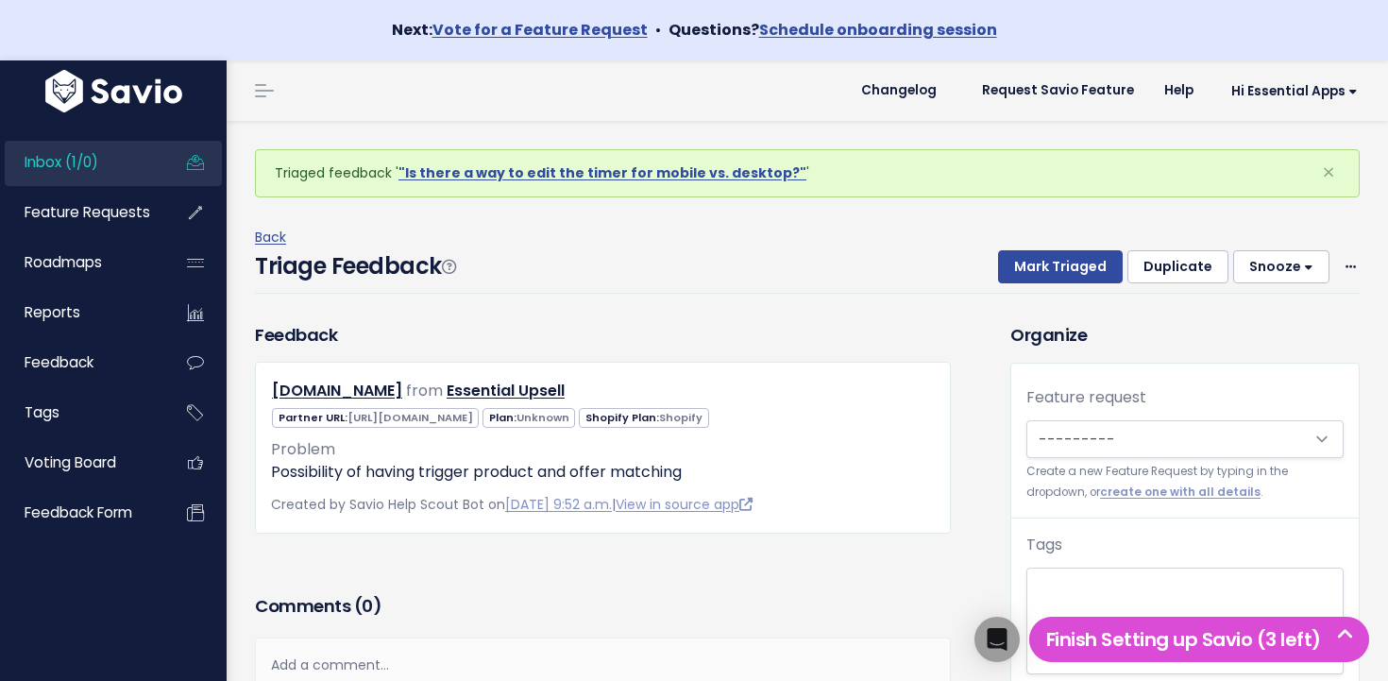
click at [123, 159] on link "Inbox (1/0)" at bounding box center [81, 162] width 152 height 43
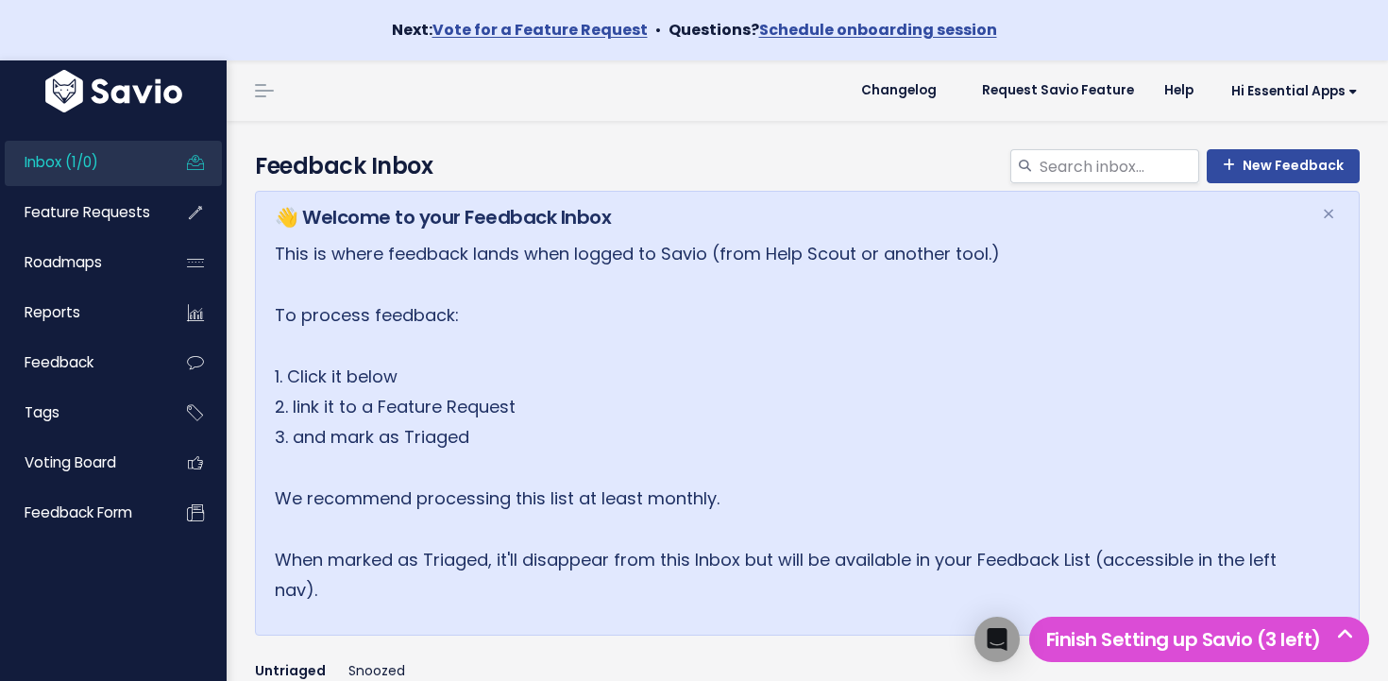
scroll to position [322, 0]
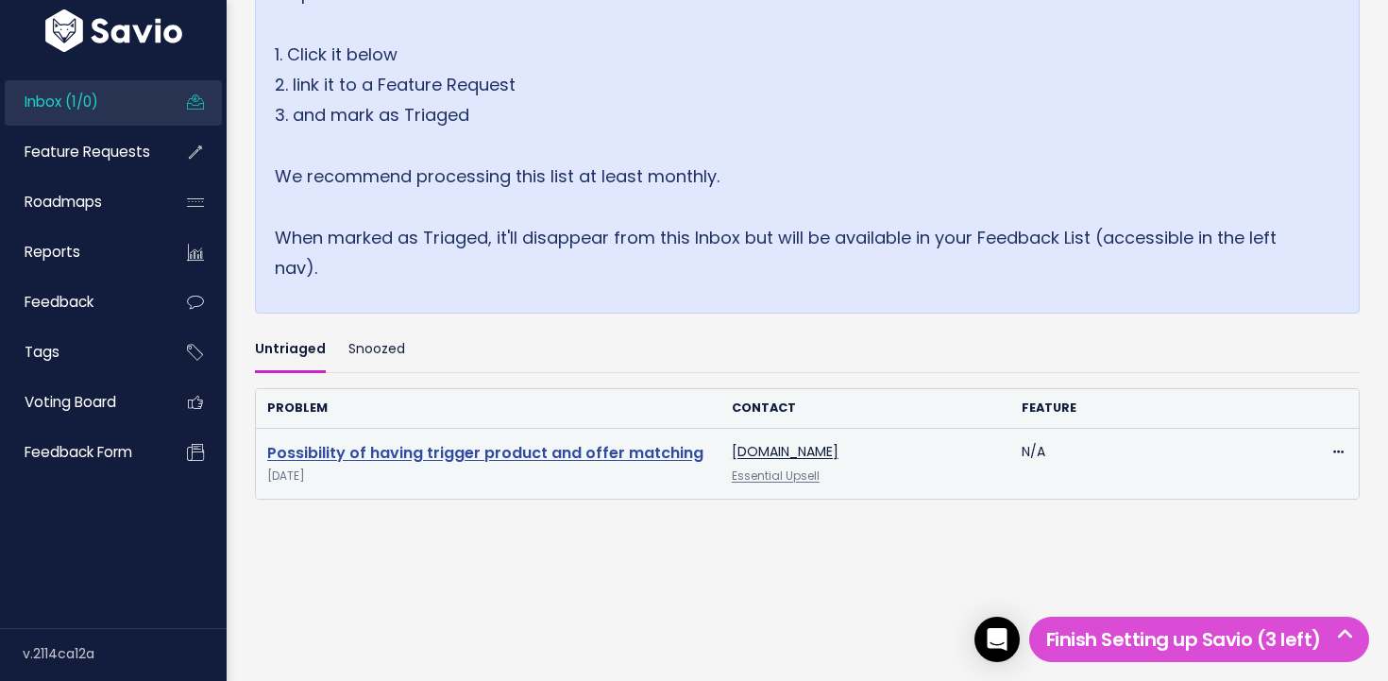
click at [540, 453] on link "Possibility of having trigger product and offer matching" at bounding box center [485, 453] width 436 height 22
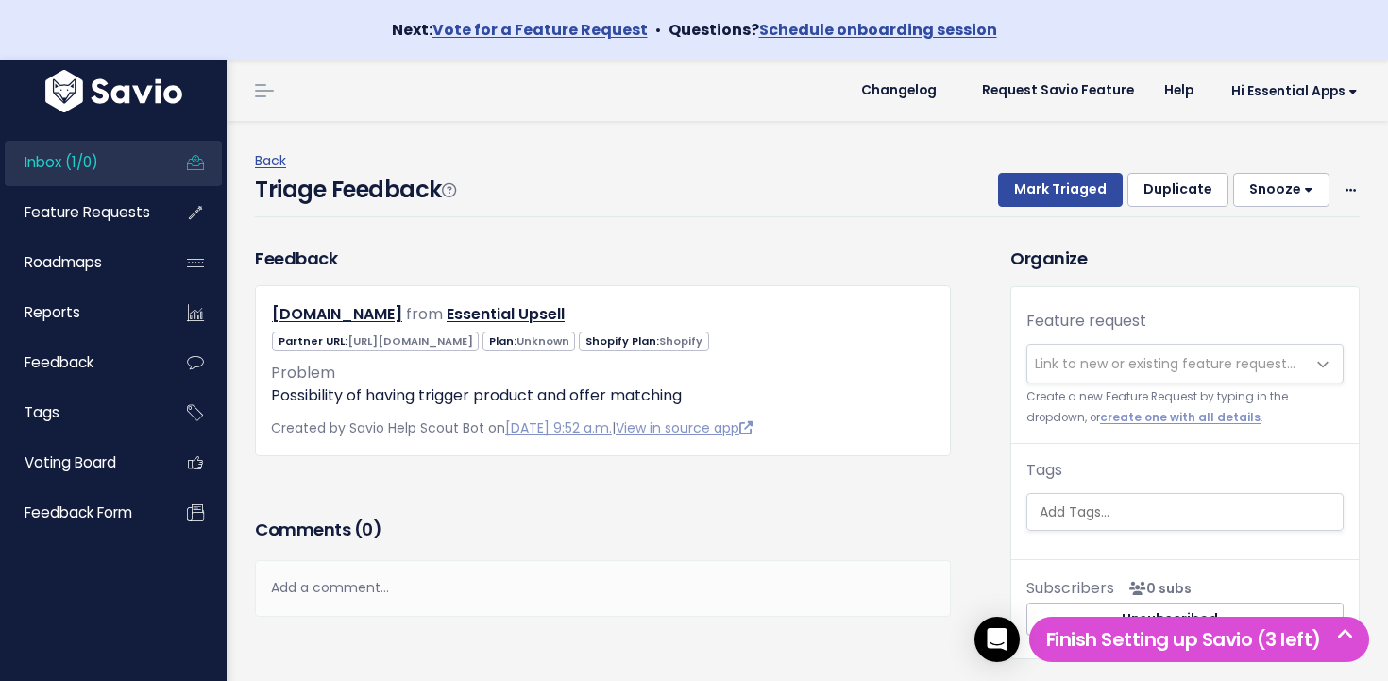
click at [1146, 354] on span "Link to new or existing feature request..." at bounding box center [1165, 363] width 261 height 19
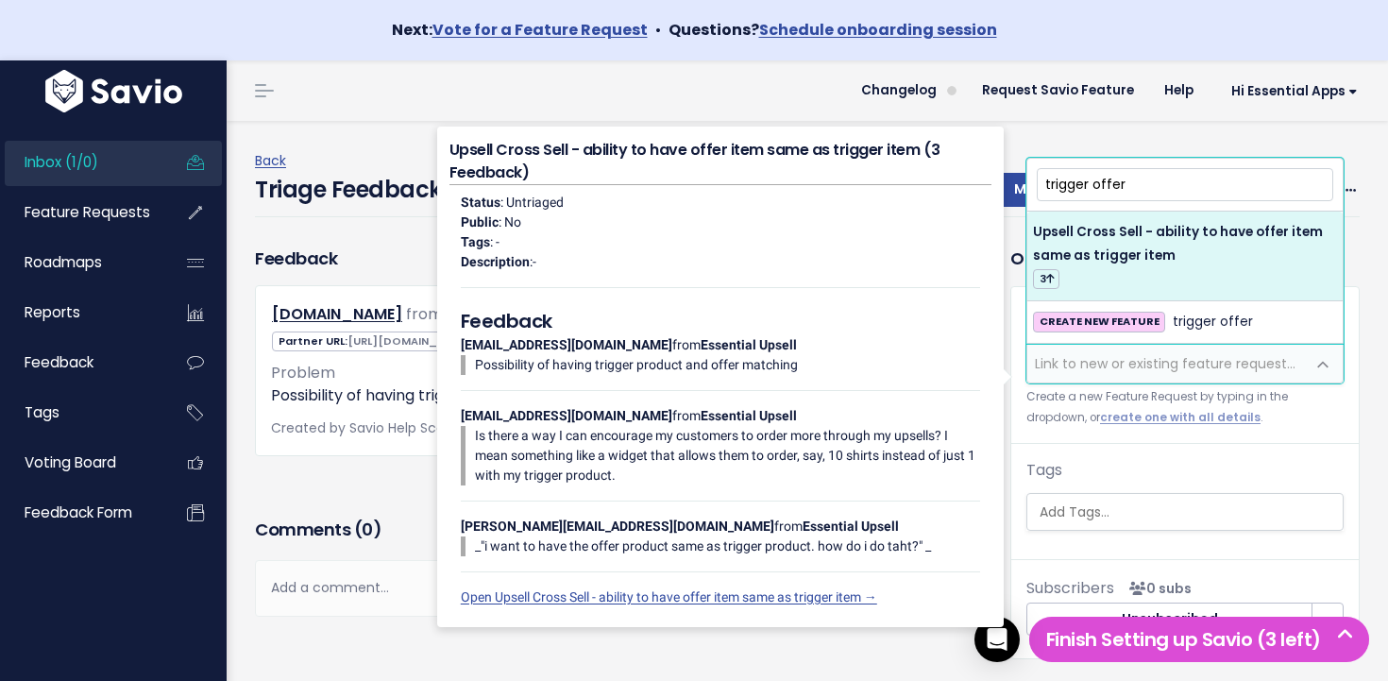
type input "trigger offer"
select select "64576"
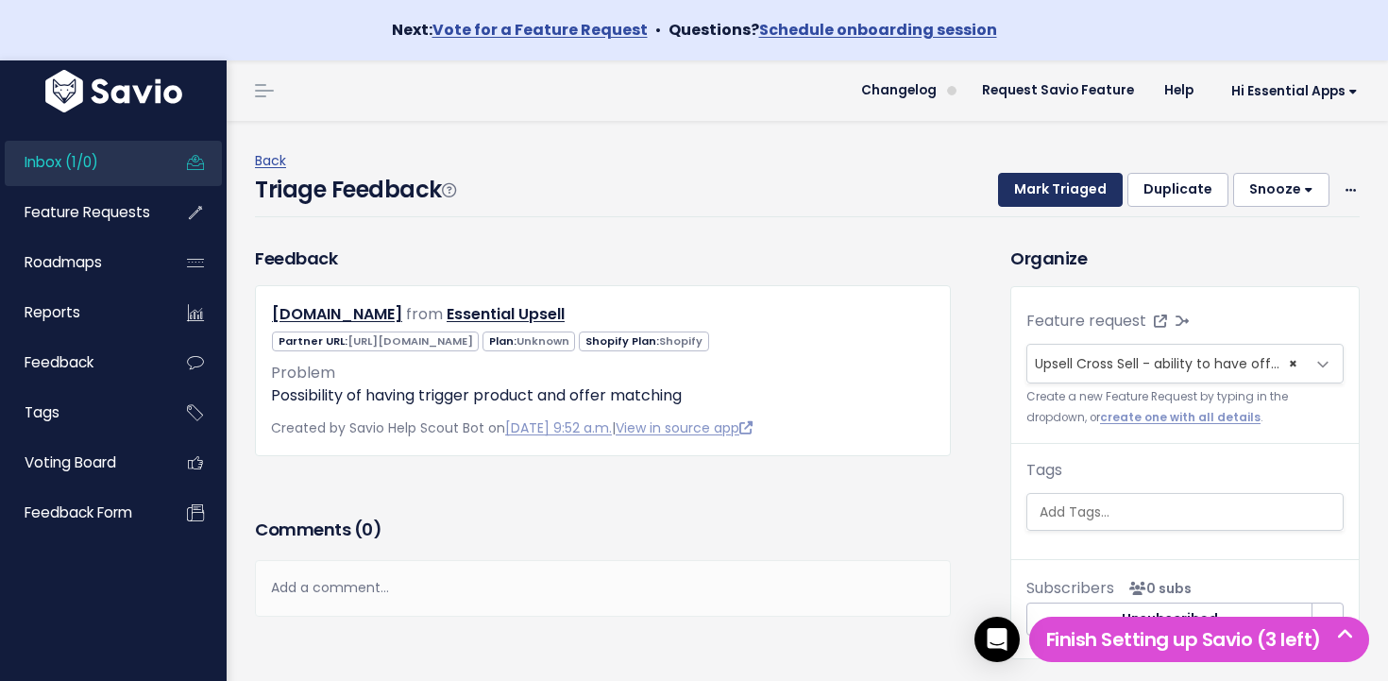
click at [1072, 191] on button "Mark Triaged" at bounding box center [1060, 190] width 125 height 34
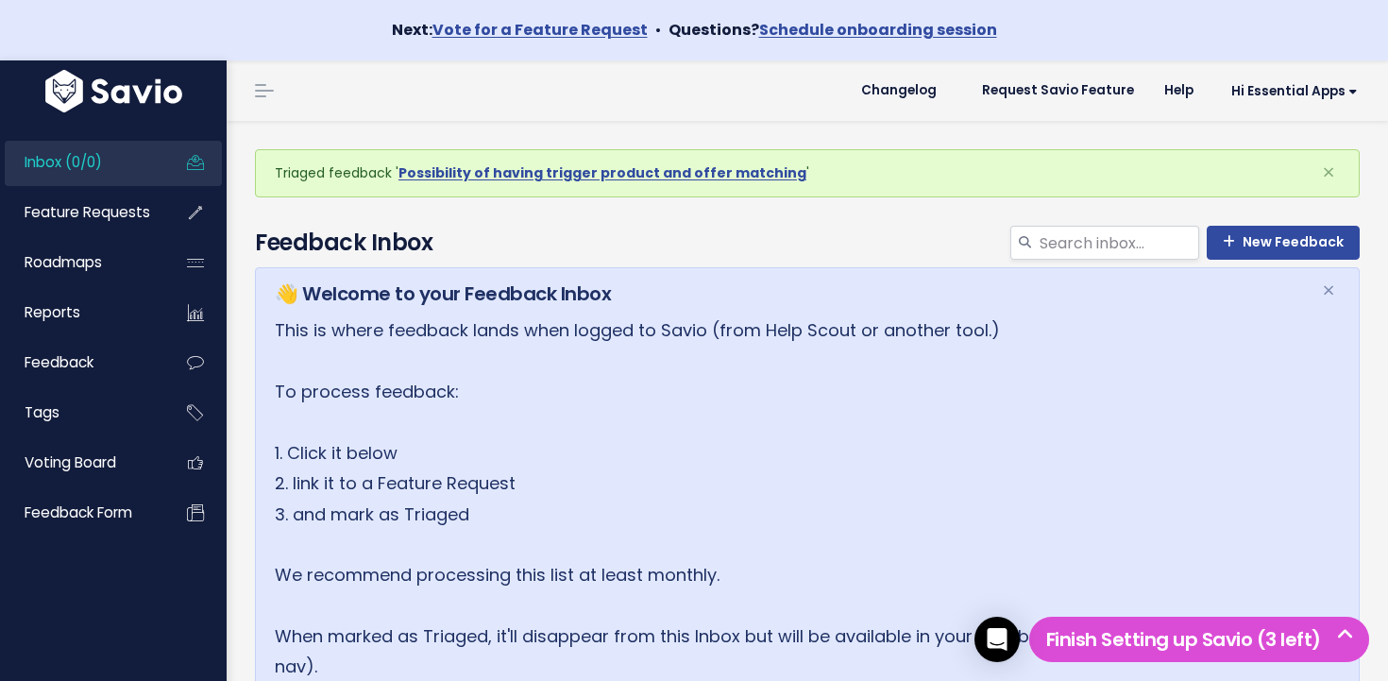
click at [160, 159] on li "Inbox (0/0)" at bounding box center [113, 163] width 217 height 45
click at [157, 162] on li "Inbox (0/0)" at bounding box center [113, 163] width 217 height 45
click at [76, 146] on link "Inbox (0/0)" at bounding box center [81, 162] width 152 height 43
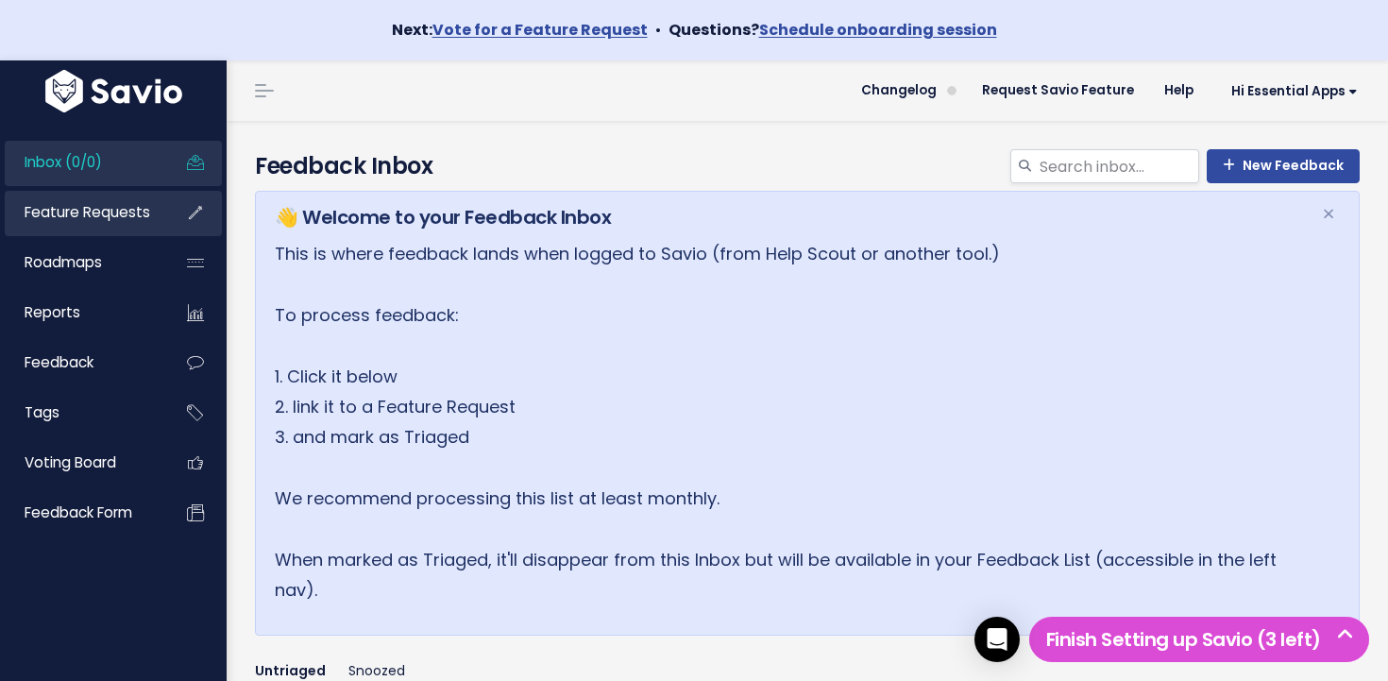
click at [115, 210] on span "Feature Requests" at bounding box center [88, 212] width 126 height 20
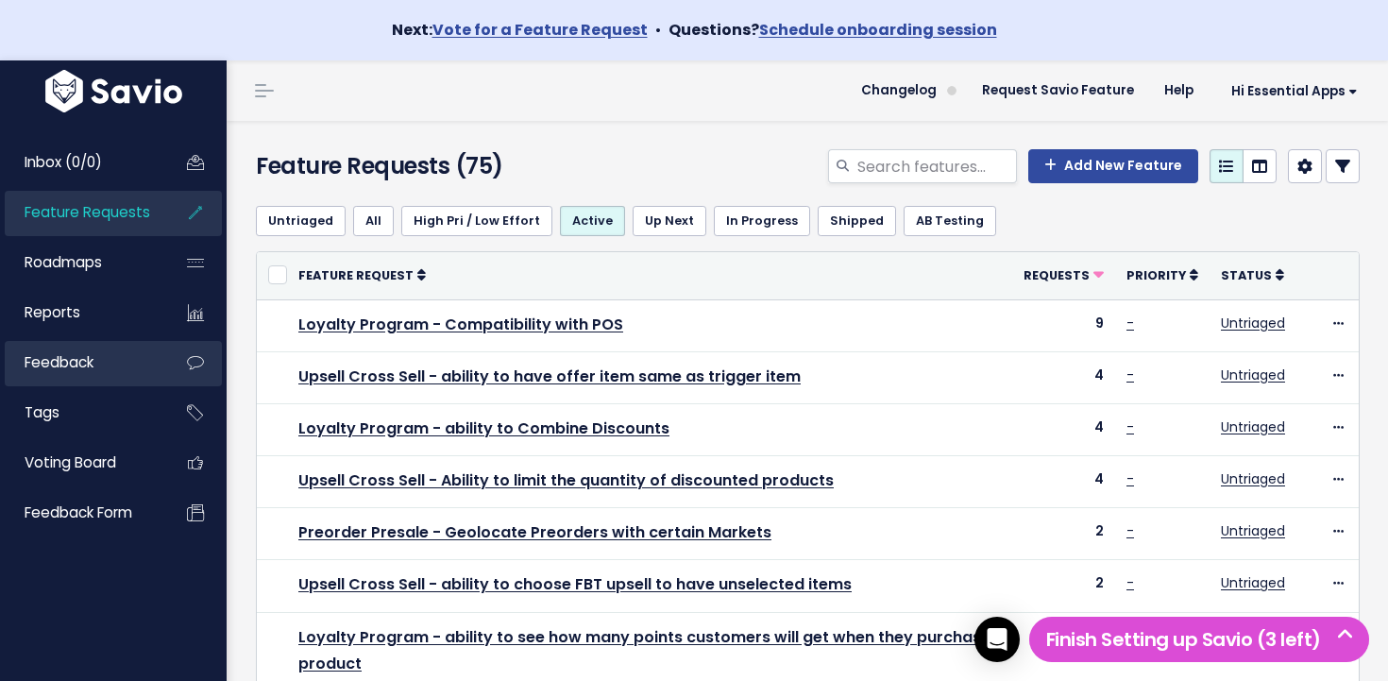
click at [99, 377] on link "Feedback" at bounding box center [81, 362] width 152 height 43
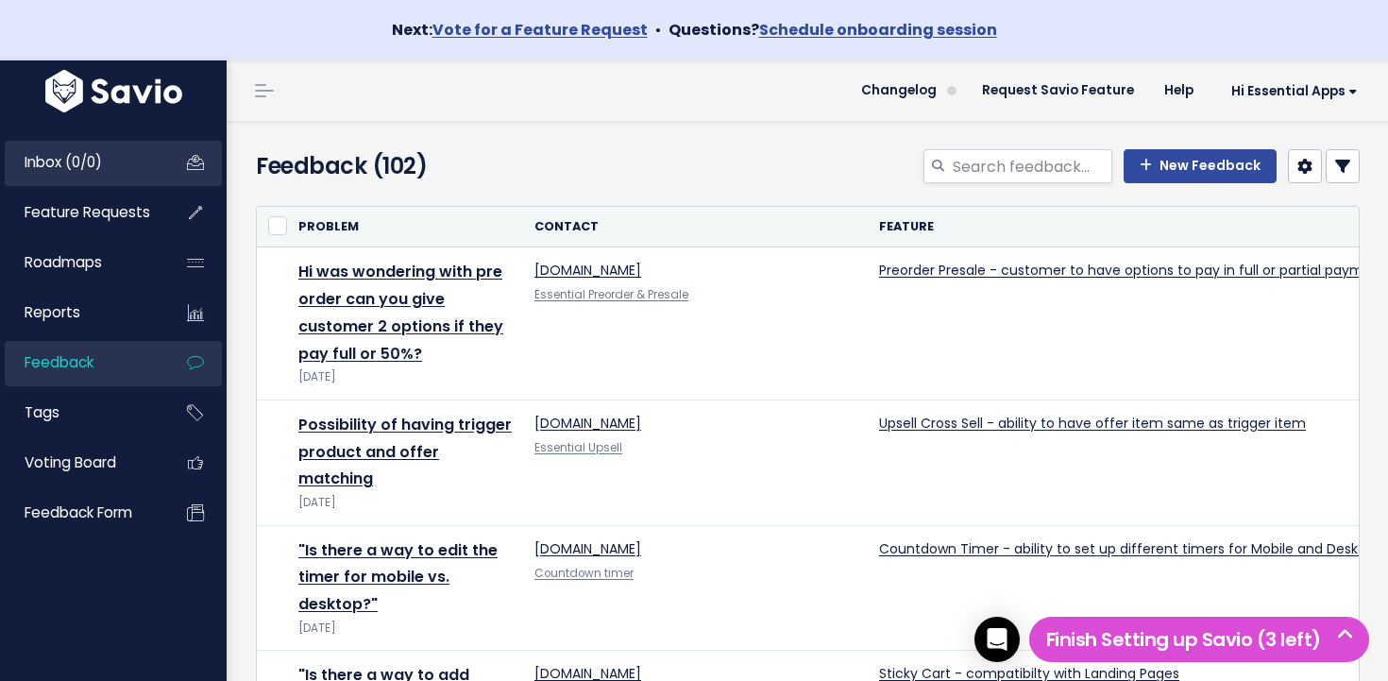
click at [118, 173] on link "Inbox (0/0)" at bounding box center [81, 162] width 152 height 43
